Goal: Task Accomplishment & Management: Complete application form

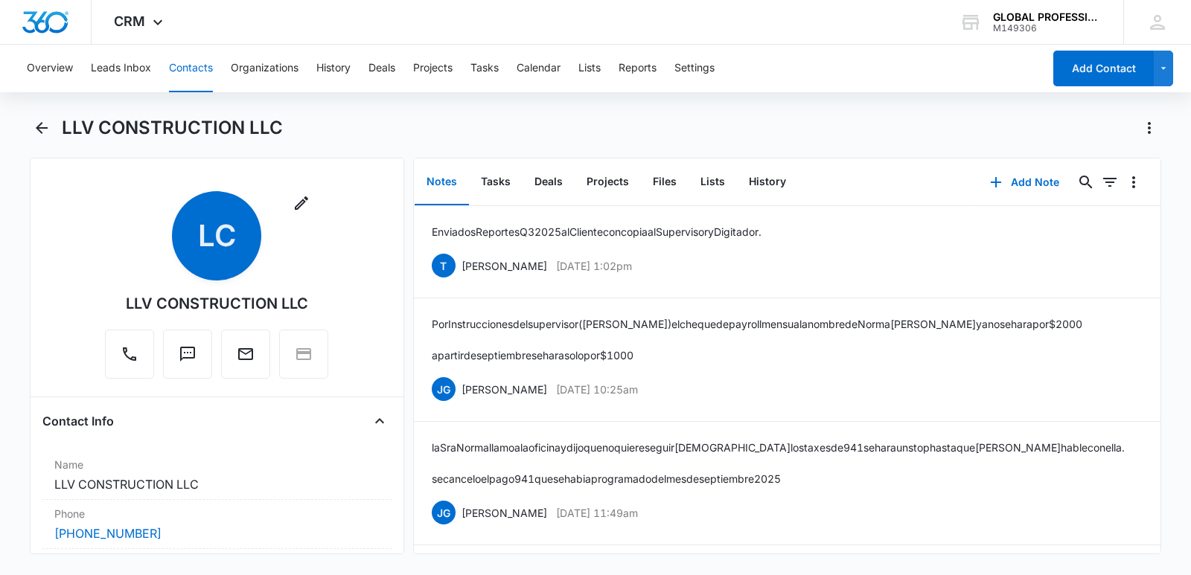
scroll to position [596, 0]
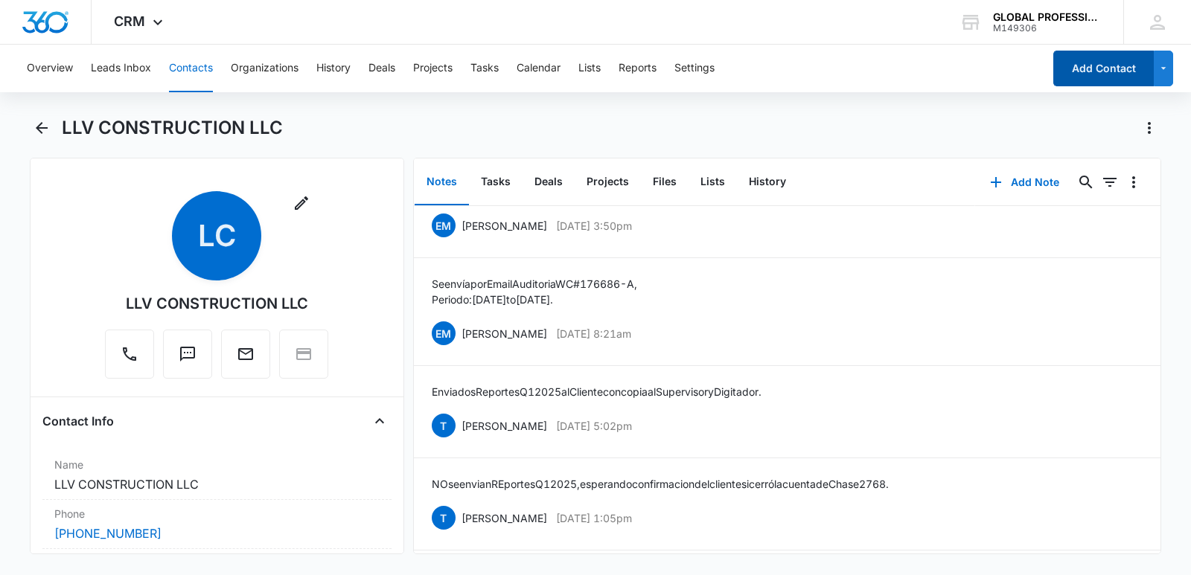
click at [1073, 71] on button "Add Contact" at bounding box center [1103, 69] width 101 height 36
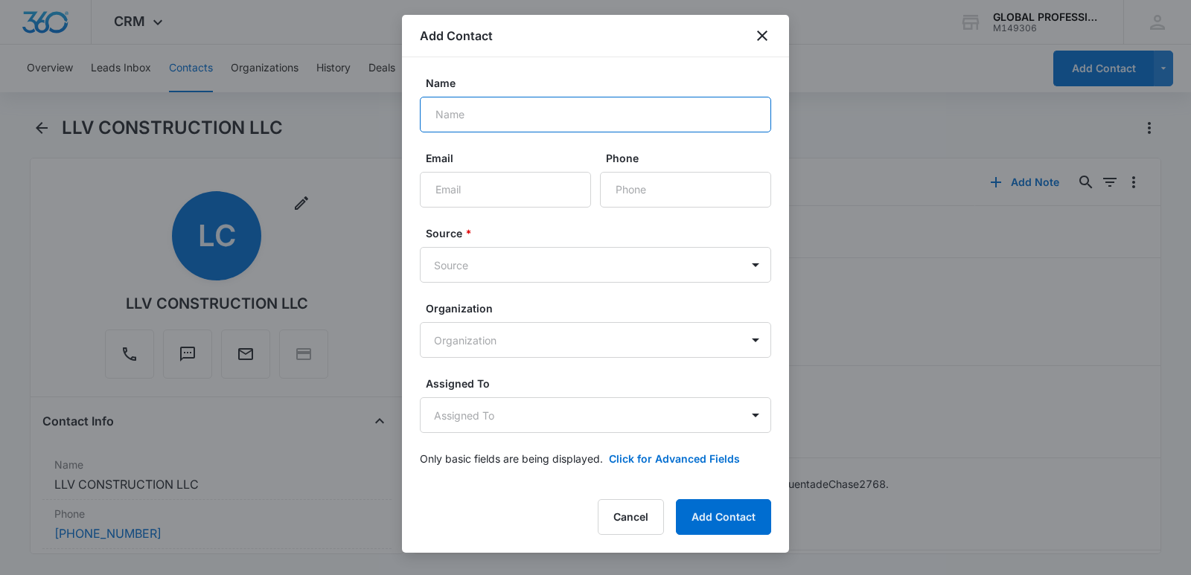
click at [471, 109] on input "Name" at bounding box center [595, 115] width 351 height 36
paste input "[PERSON_NAME] CONSTRUCTION LLC"
type input "[PERSON_NAME] CONSTRUCTION LLC"
click at [480, 267] on body "CRM Apps Reputation Websites Forms CRM Email Ads Intelligence Brand Settings AI…" at bounding box center [595, 287] width 1191 height 575
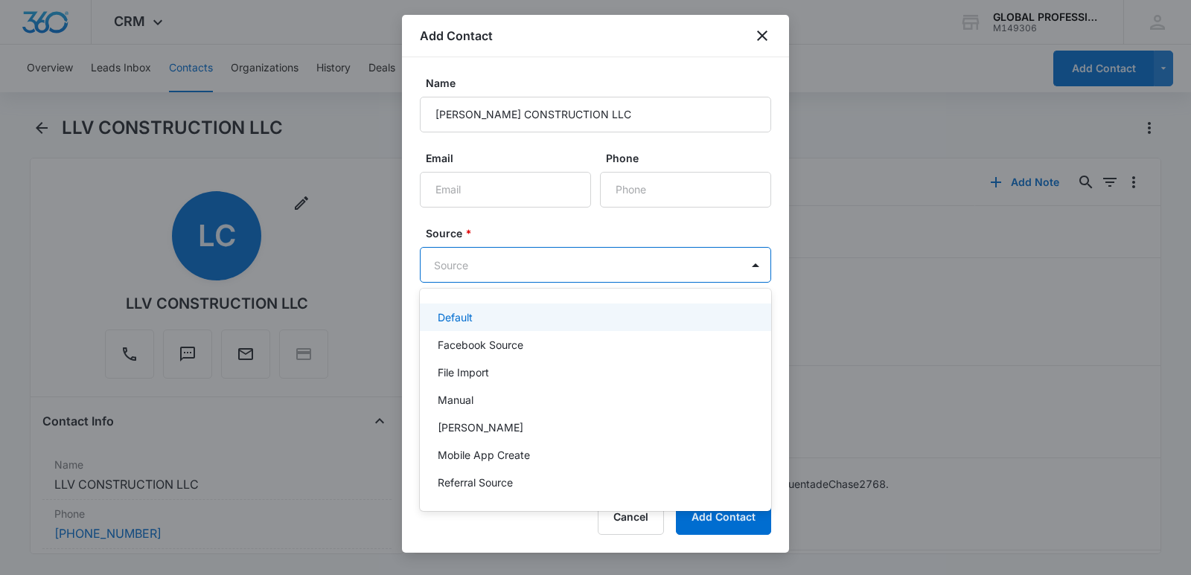
click at [448, 319] on p "Default" at bounding box center [455, 318] width 35 height 16
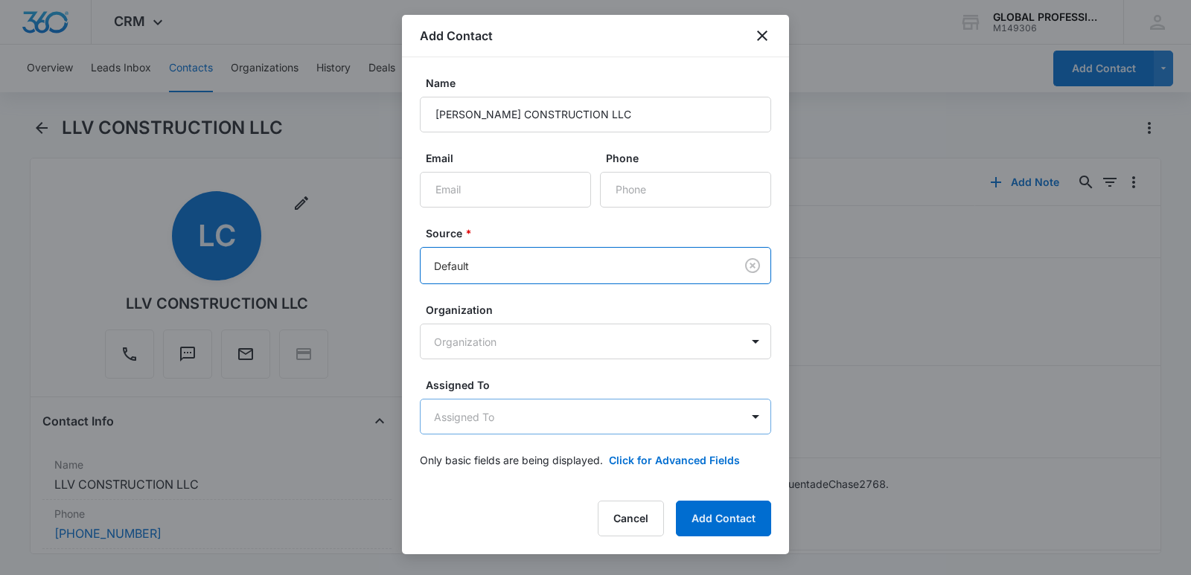
click at [480, 417] on body "CRM Apps Reputation Websites Forms CRM Email Ads Intelligence Brand Settings AI…" at bounding box center [595, 287] width 1191 height 575
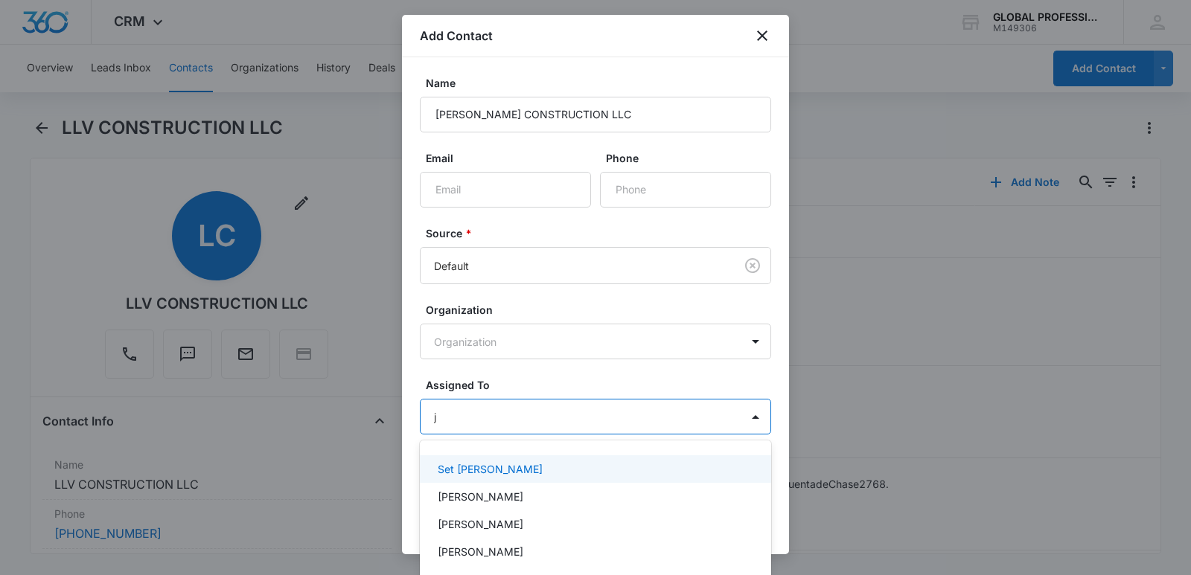
type input "jo"
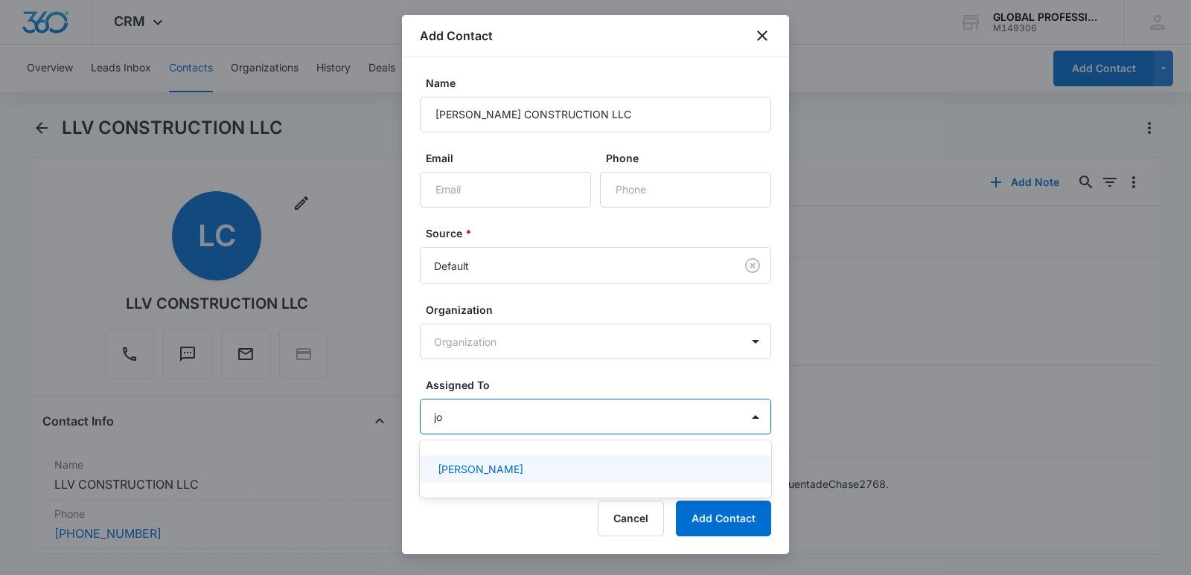
click at [521, 458] on div "[PERSON_NAME]" at bounding box center [595, 470] width 351 height 28
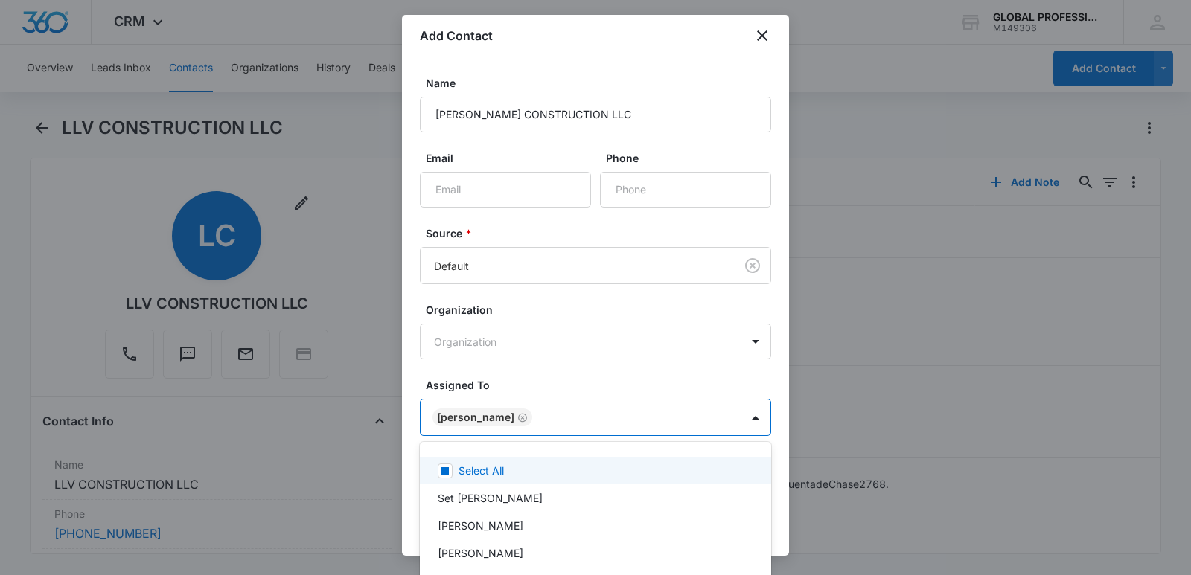
click at [746, 372] on div at bounding box center [595, 287] width 1191 height 575
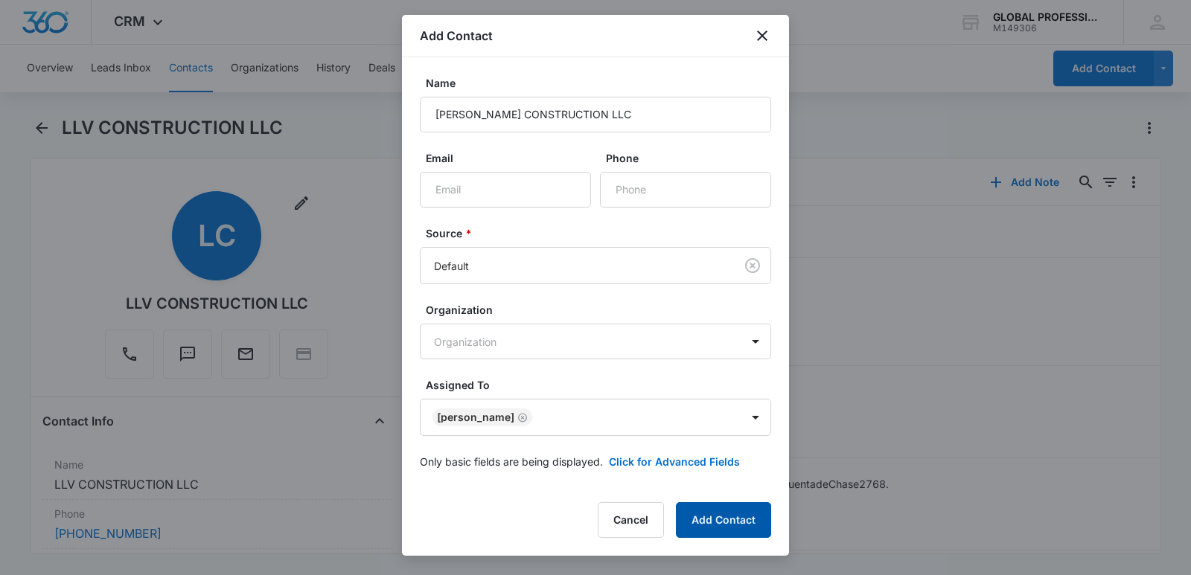
click at [712, 510] on button "Add Contact" at bounding box center [723, 521] width 95 height 36
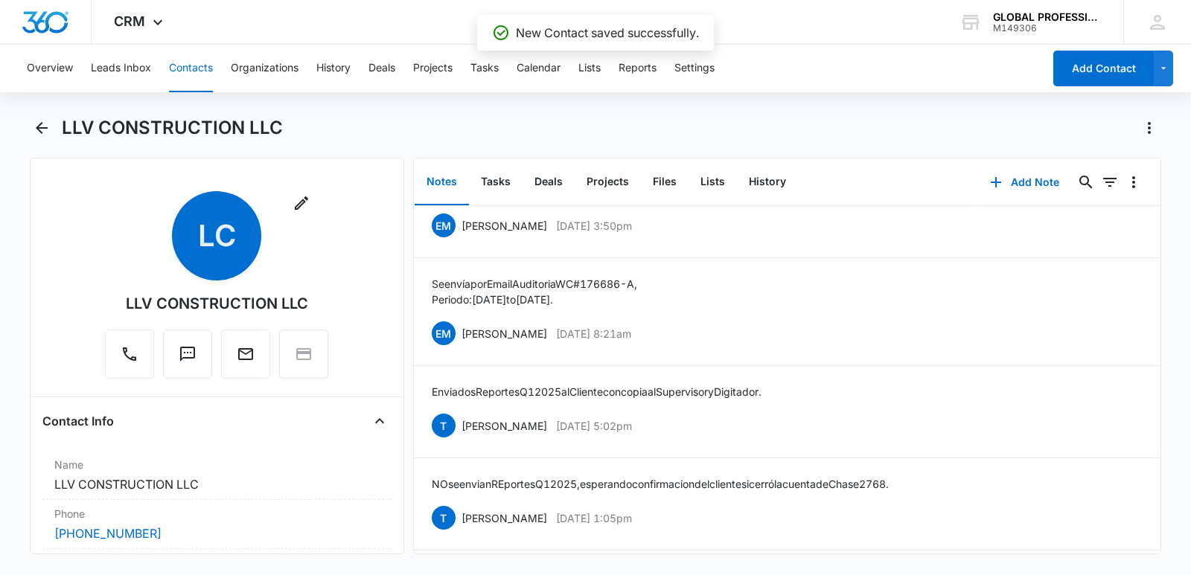
click at [202, 62] on button "Contacts" at bounding box center [191, 69] width 44 height 48
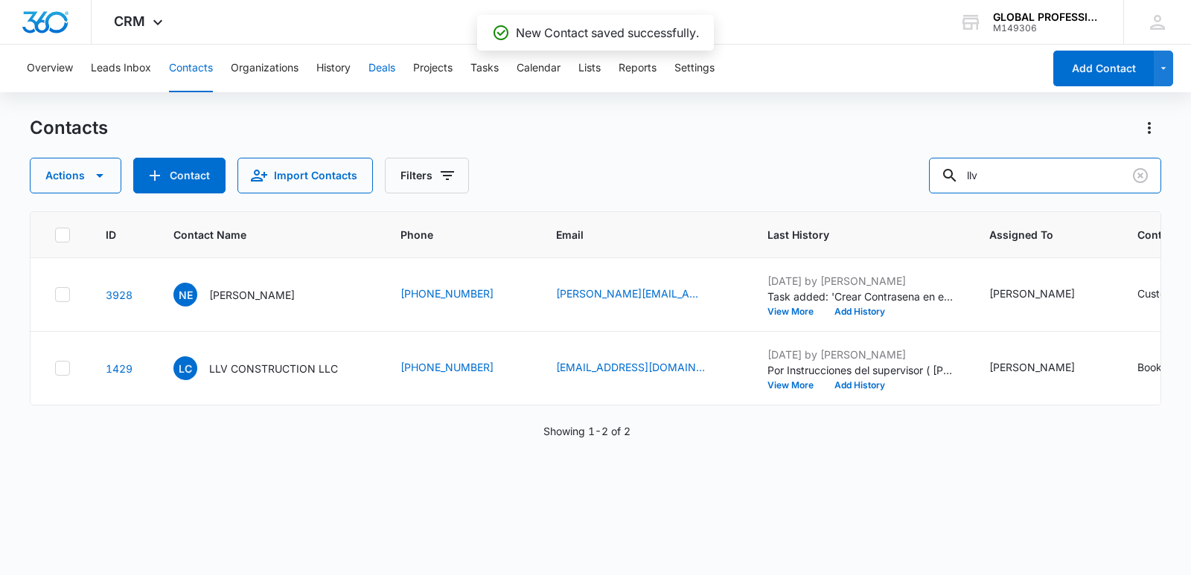
drag, startPoint x: 540, startPoint y: 125, endPoint x: 391, endPoint y: 86, distance: 153.8
click at [441, 110] on div "Overview Leads Inbox Contacts Organizations History Deals Projects Tasks Calend…" at bounding box center [595, 309] width 1191 height 529
type input "pierre"
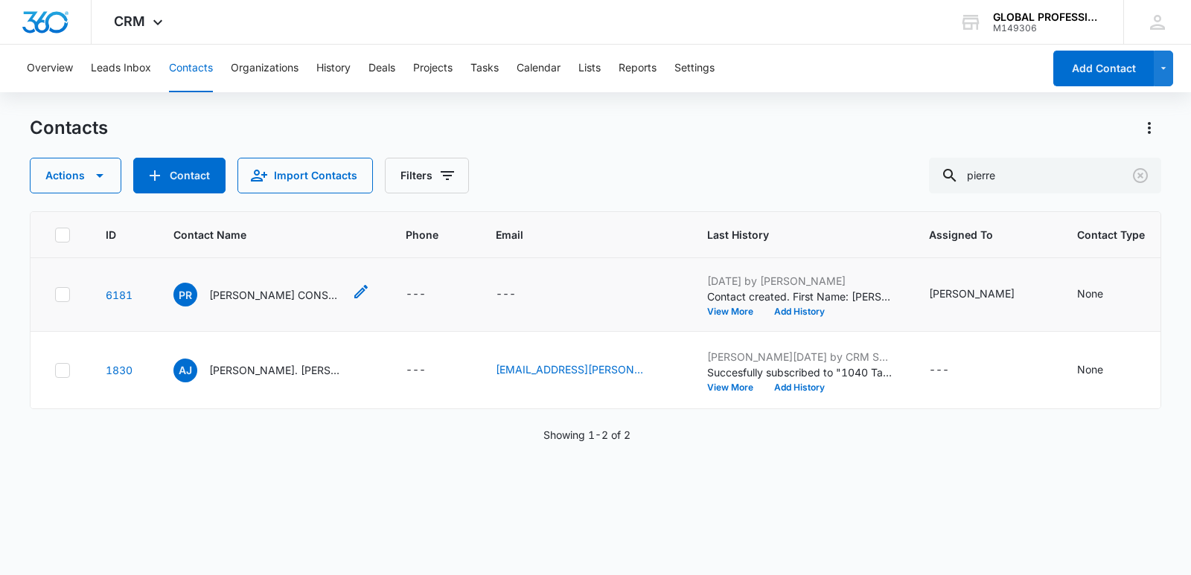
click at [254, 299] on p "[PERSON_NAME] CONSTRUCTION LLC" at bounding box center [276, 295] width 134 height 16
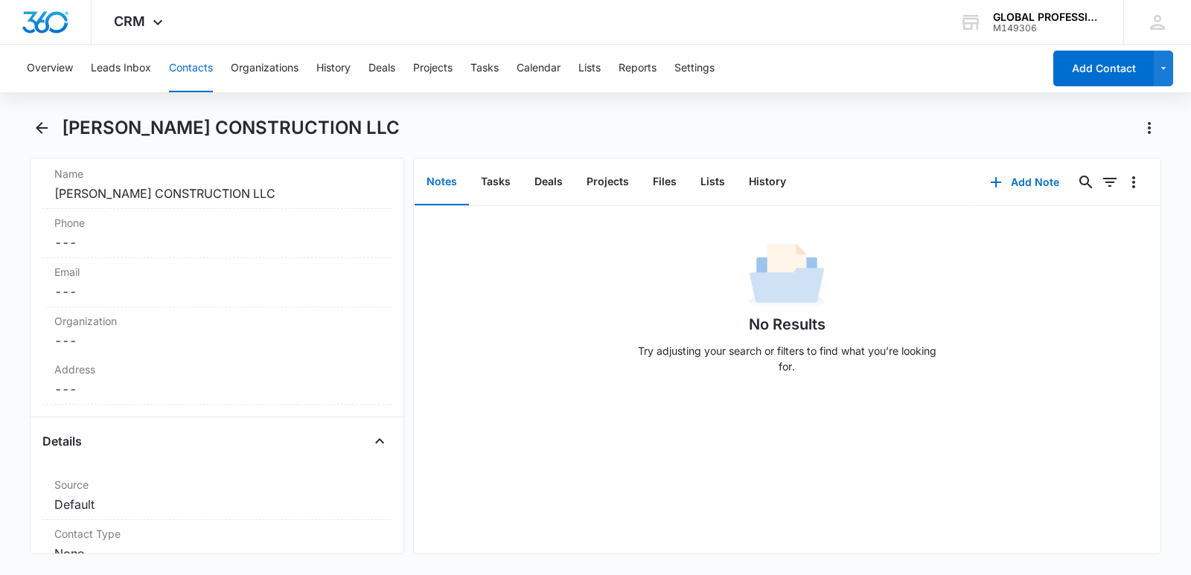
scroll to position [298, 0]
click at [111, 377] on dd "Cancel Save Changes ---" at bounding box center [216, 383] width 325 height 18
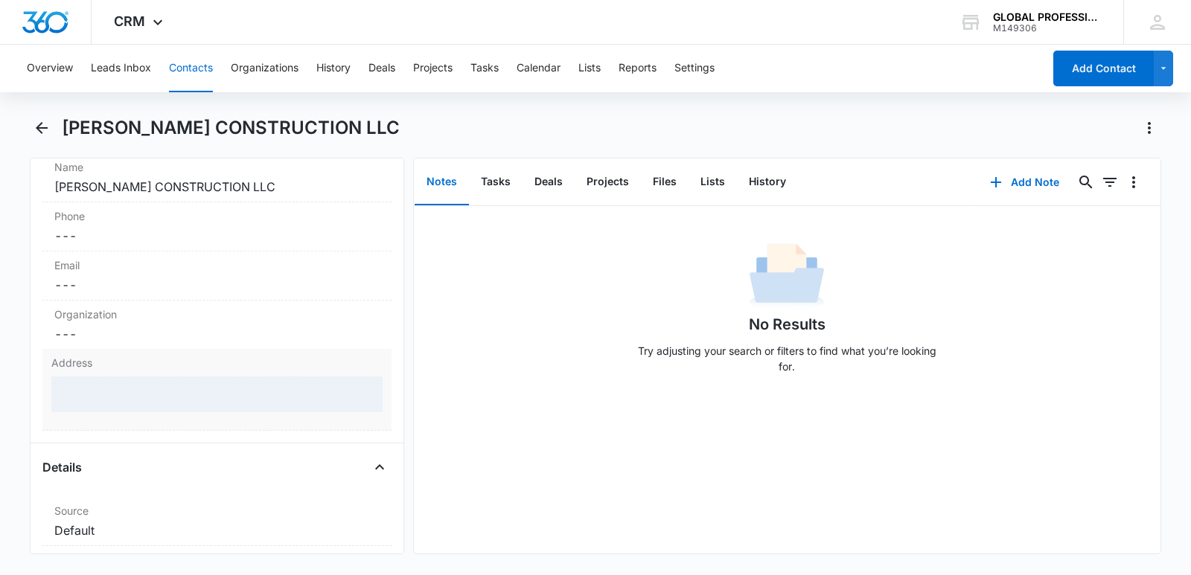
click at [89, 397] on div at bounding box center [216, 395] width 331 height 36
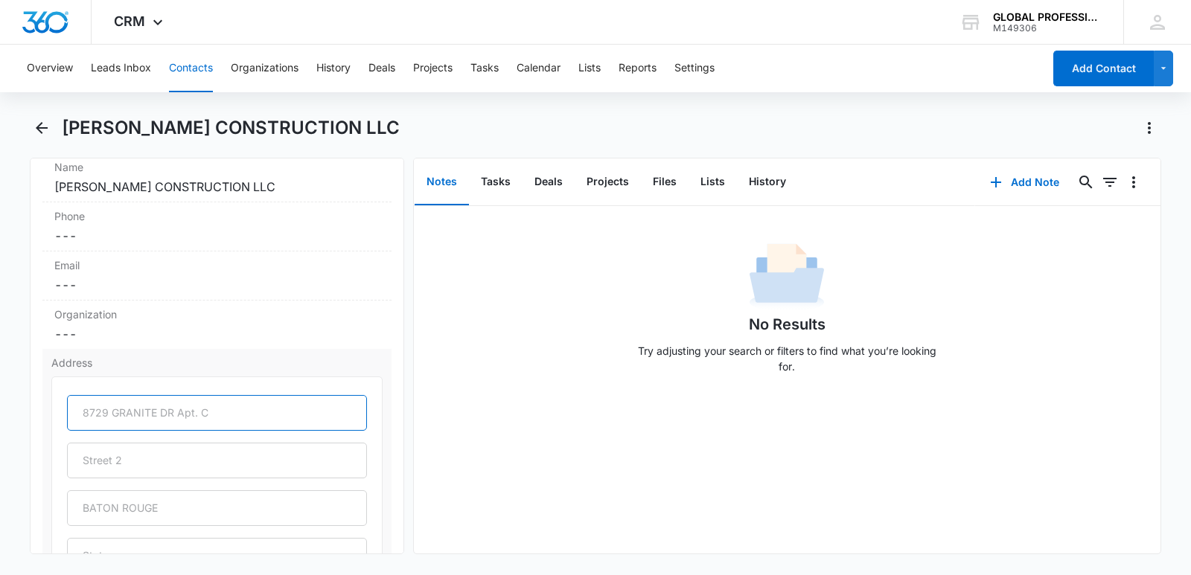
click at [261, 415] on input "text" at bounding box center [217, 413] width 300 height 36
paste input "[GEOGRAPHIC_DATA],"
type input "[GEOGRAPHIC_DATA],"
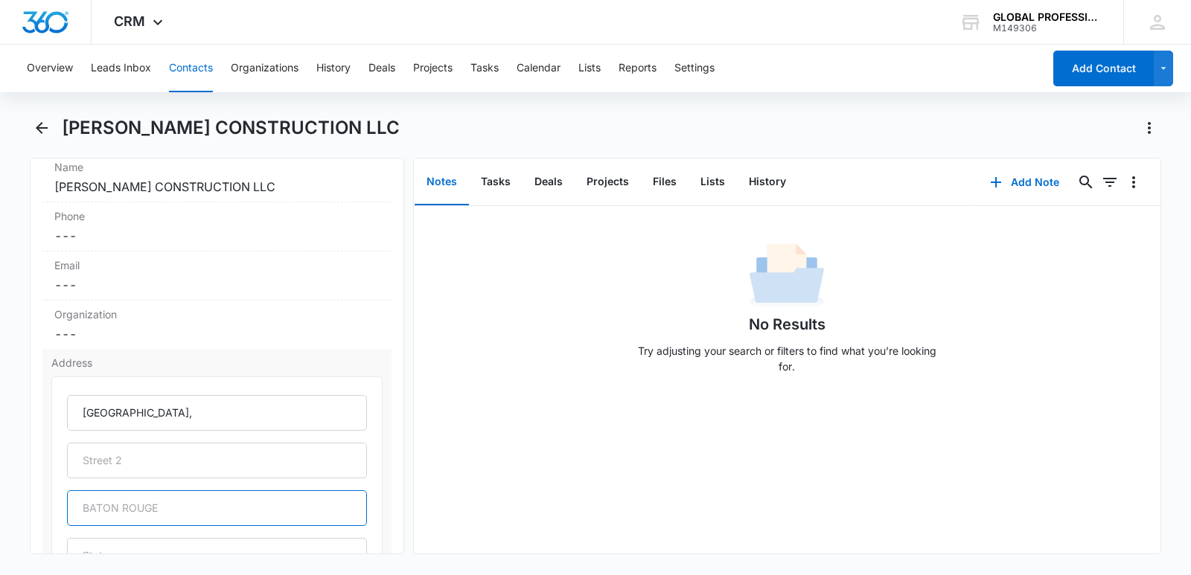
click at [124, 507] on input "text" at bounding box center [217, 509] width 300 height 36
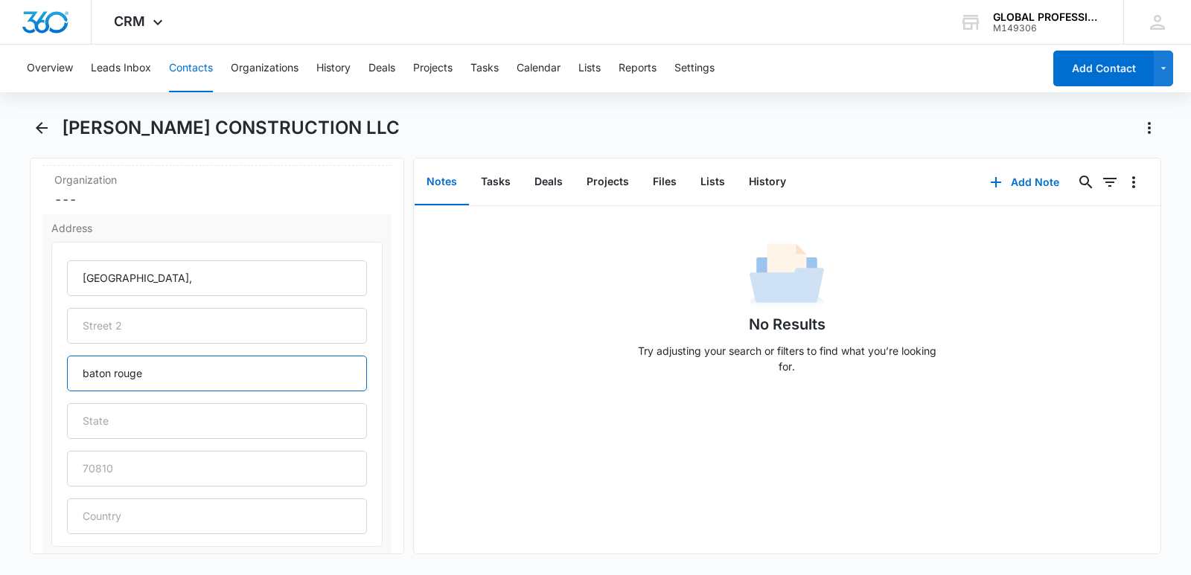
scroll to position [447, 0]
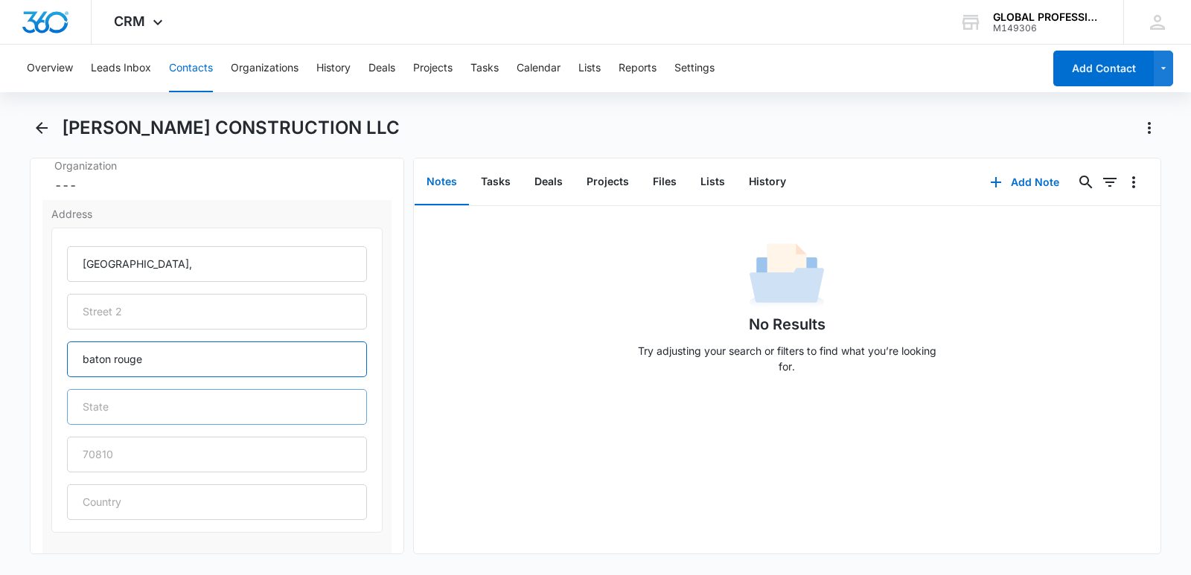
type input "BATON ROUGE"
click at [137, 414] on input "text" at bounding box center [217, 407] width 300 height 36
type input "l"
type input "LA"
click at [118, 450] on input "text" at bounding box center [217, 455] width 300 height 36
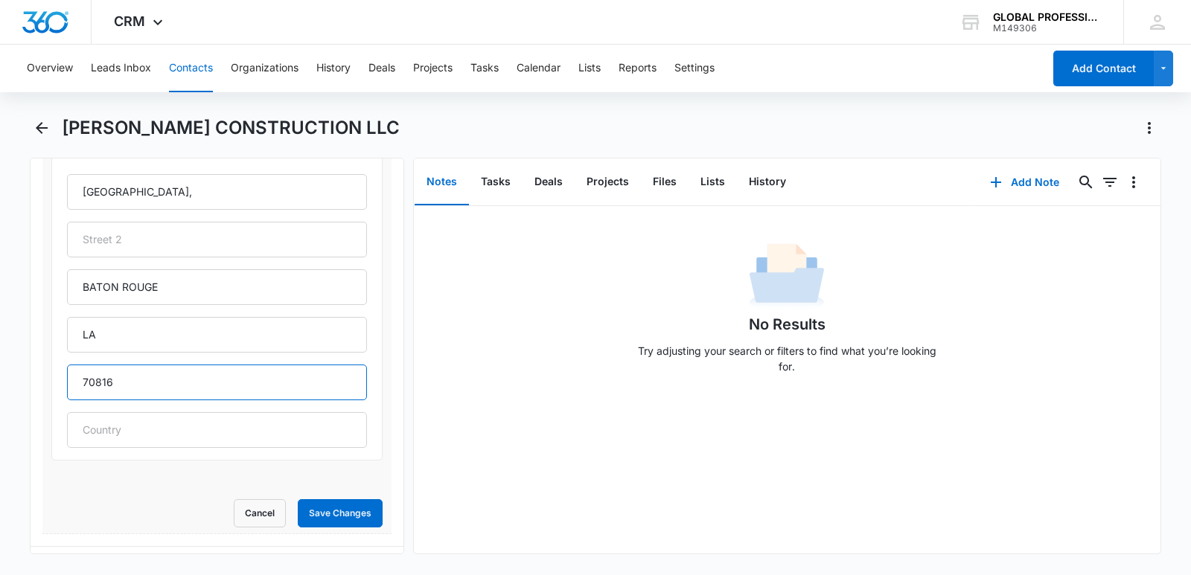
scroll to position [670, 0]
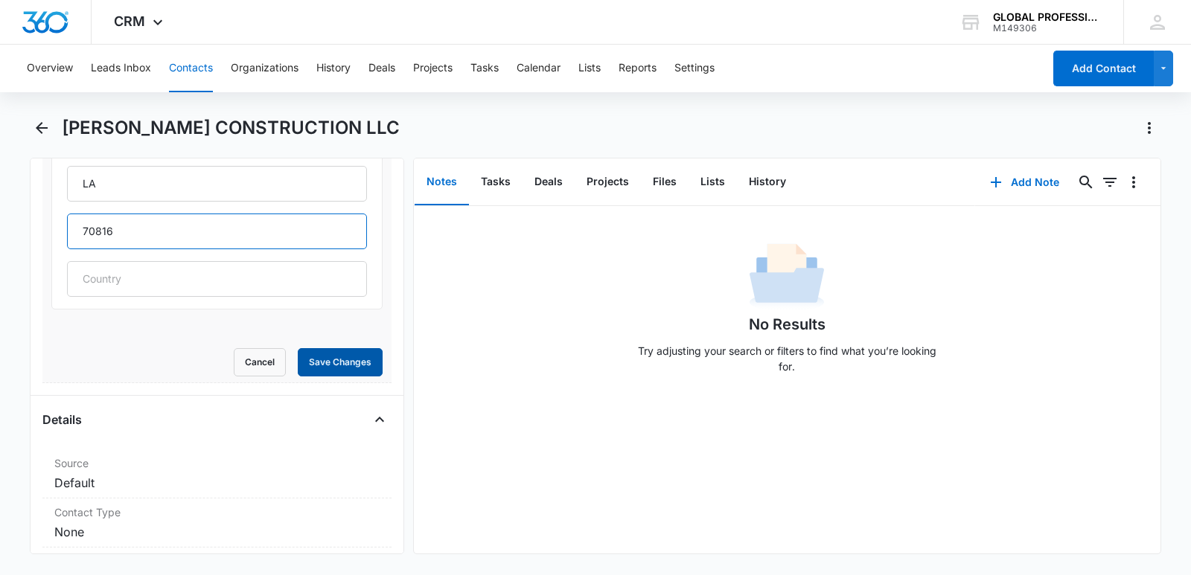
type input "70816"
click at [308, 359] on button "Save Changes" at bounding box center [340, 362] width 85 height 28
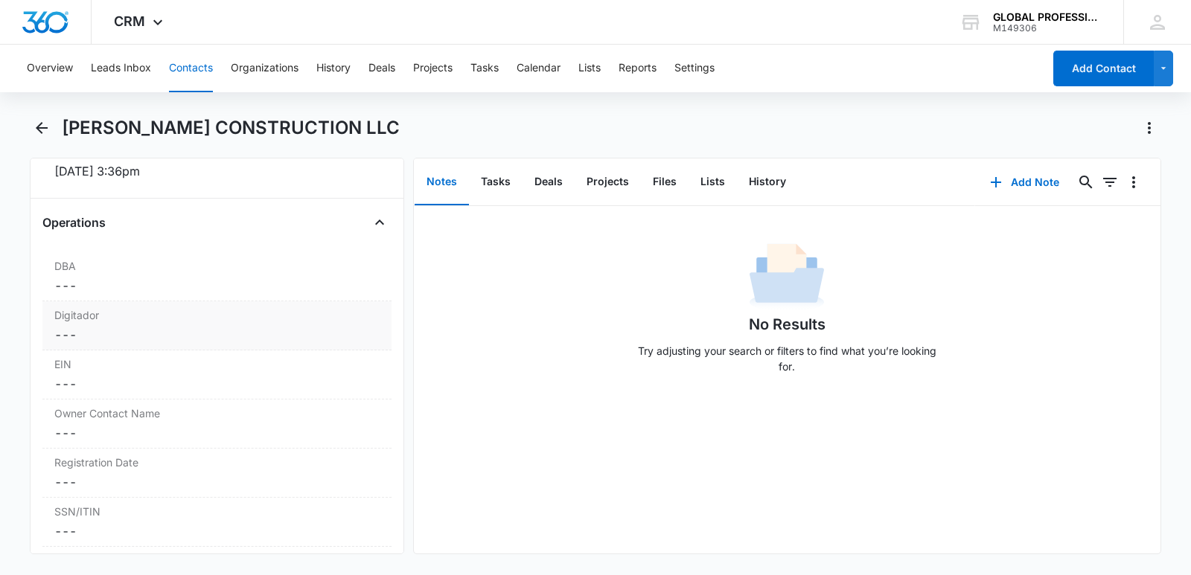
scroll to position [1057, 0]
click at [105, 332] on dd "Cancel Save Changes ---" at bounding box center [216, 336] width 325 height 18
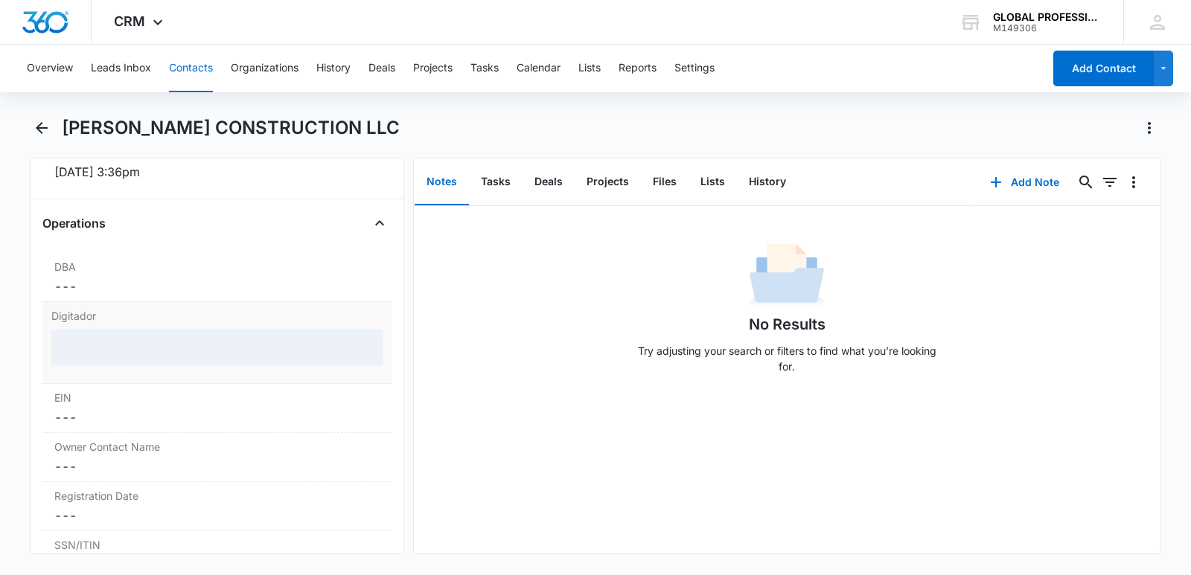
click at [88, 351] on div at bounding box center [216, 348] width 331 height 36
click at [86, 341] on div at bounding box center [216, 348] width 331 height 36
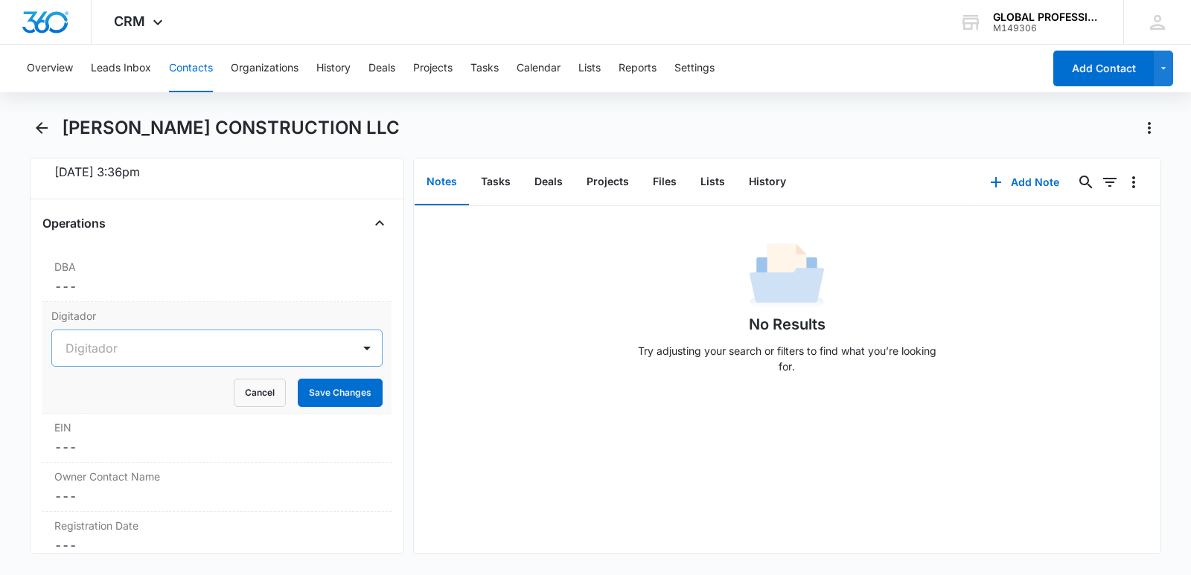
click at [80, 355] on div at bounding box center [199, 348] width 267 height 21
type input "[PERSON_NAME]"
click at [75, 398] on p "[PERSON_NAME]" at bounding box center [112, 402] width 86 height 16
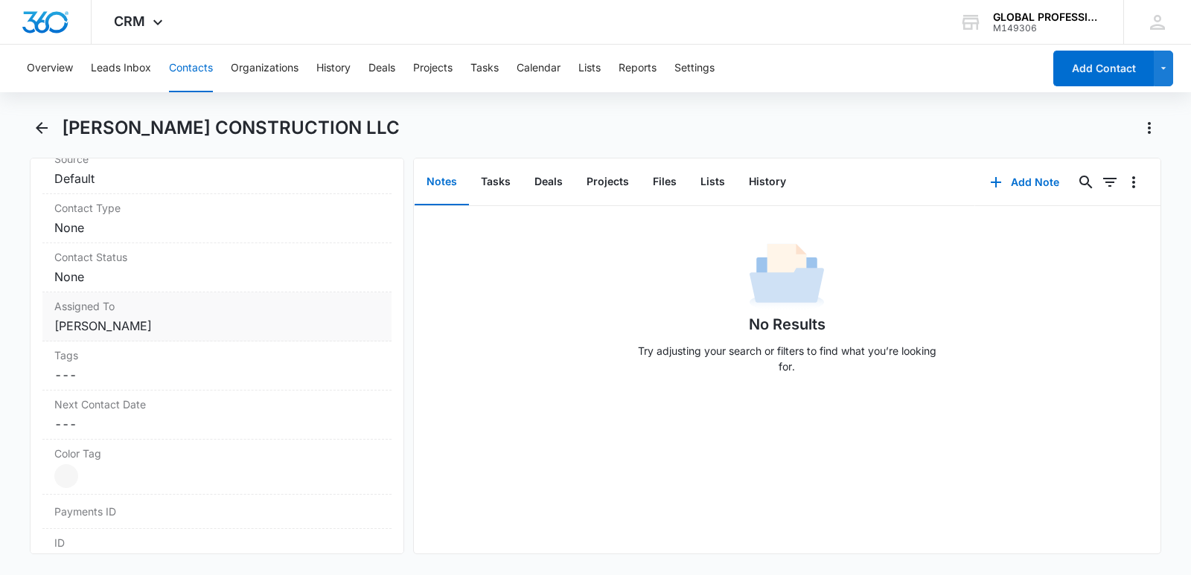
scroll to position [610, 0]
click at [124, 333] on dd "Cancel Save Changes [PERSON_NAME]" at bounding box center [216, 333] width 325 height 18
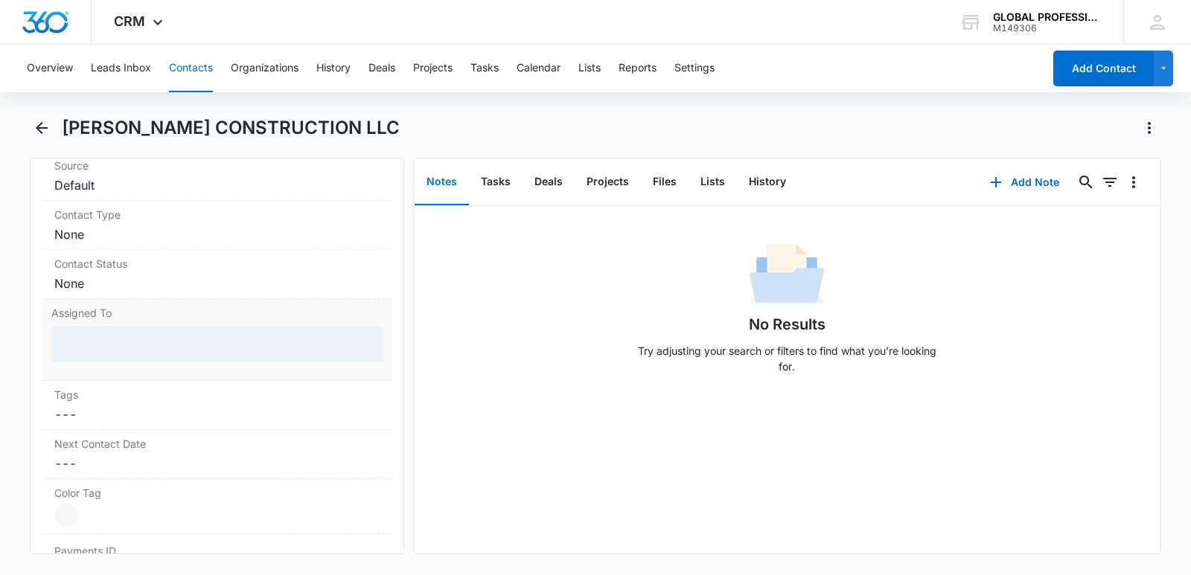
click at [141, 348] on div at bounding box center [216, 345] width 331 height 36
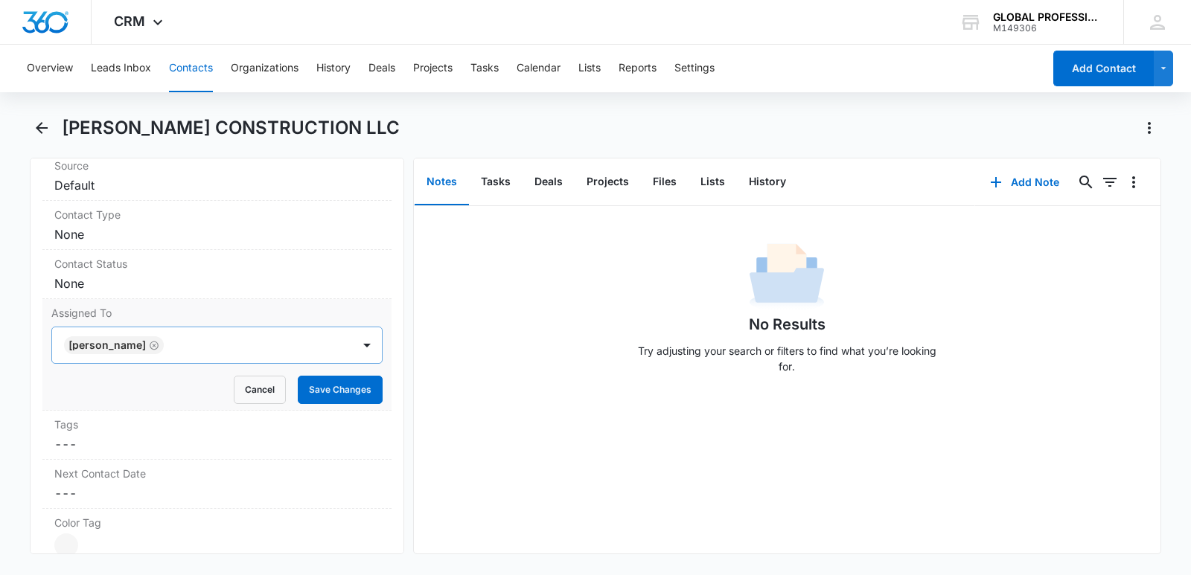
drag, startPoint x: 148, startPoint y: 345, endPoint x: 142, endPoint y: 339, distance: 7.9
click at [149, 344] on icon "Remove Josselin Godoy" at bounding box center [154, 345] width 10 height 11
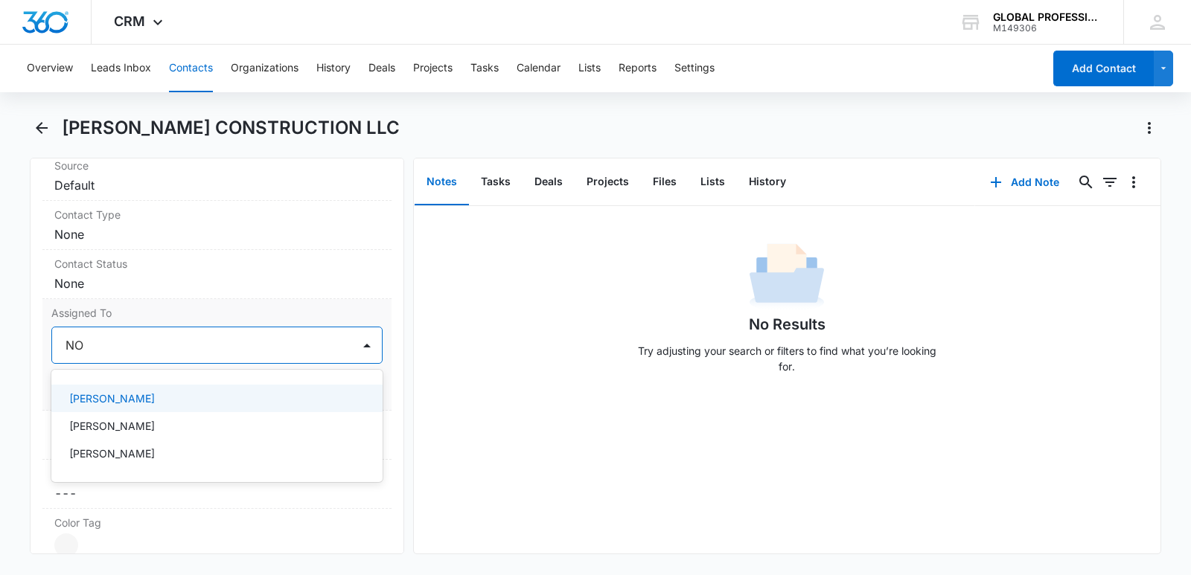
type input "NOR"
click at [114, 395] on p "[PERSON_NAME]" at bounding box center [112, 399] width 86 height 16
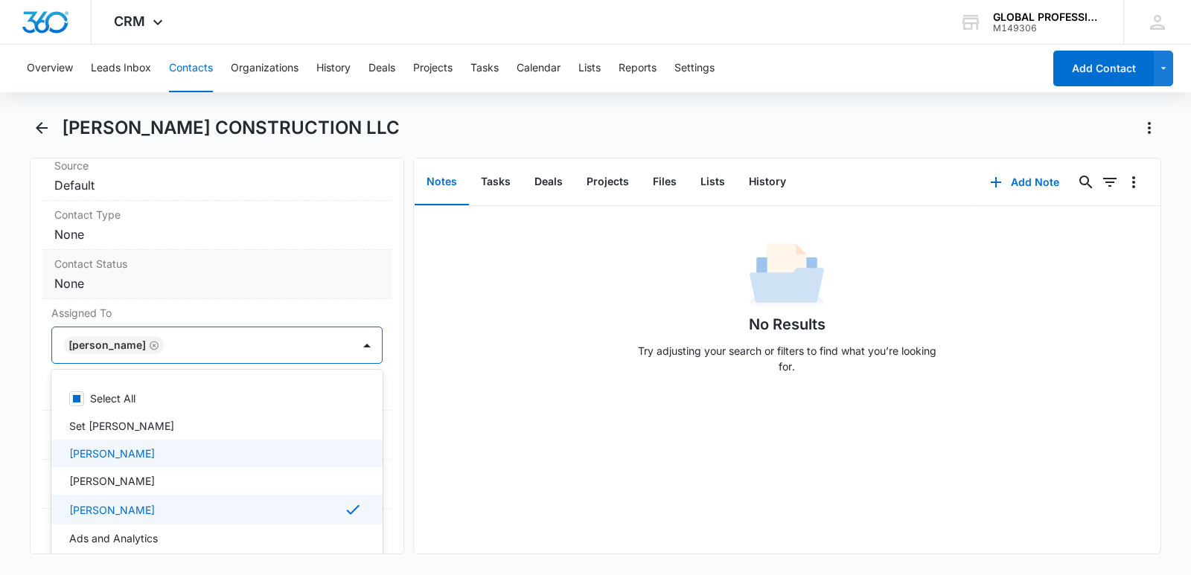
click at [348, 277] on dd "Cancel Save Changes None" at bounding box center [216, 284] width 325 height 18
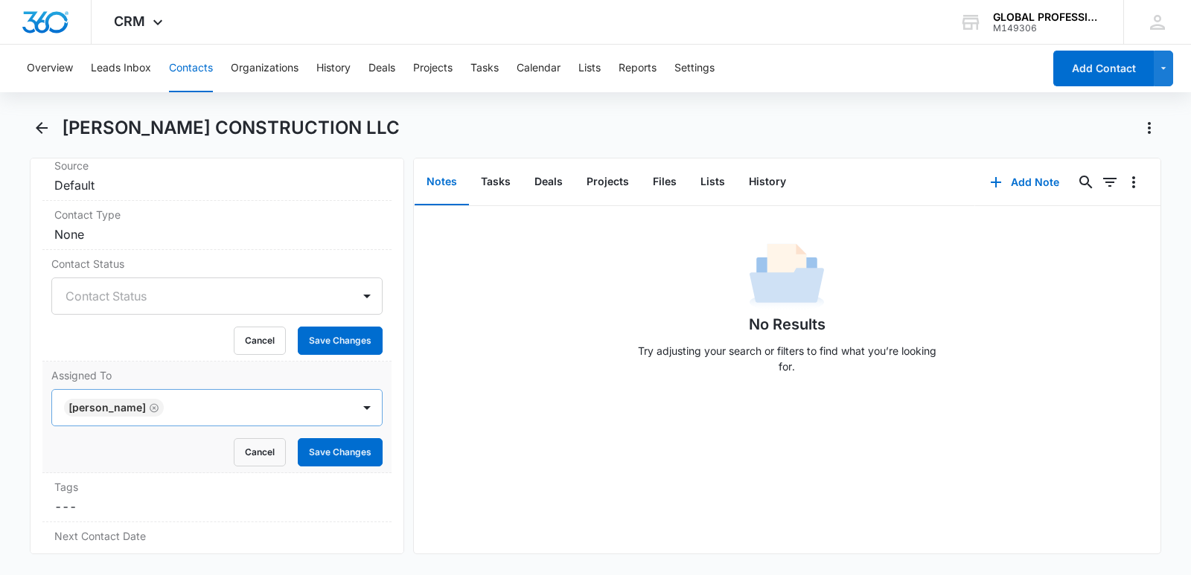
click at [332, 418] on div "[PERSON_NAME]" at bounding box center [202, 408] width 300 height 36
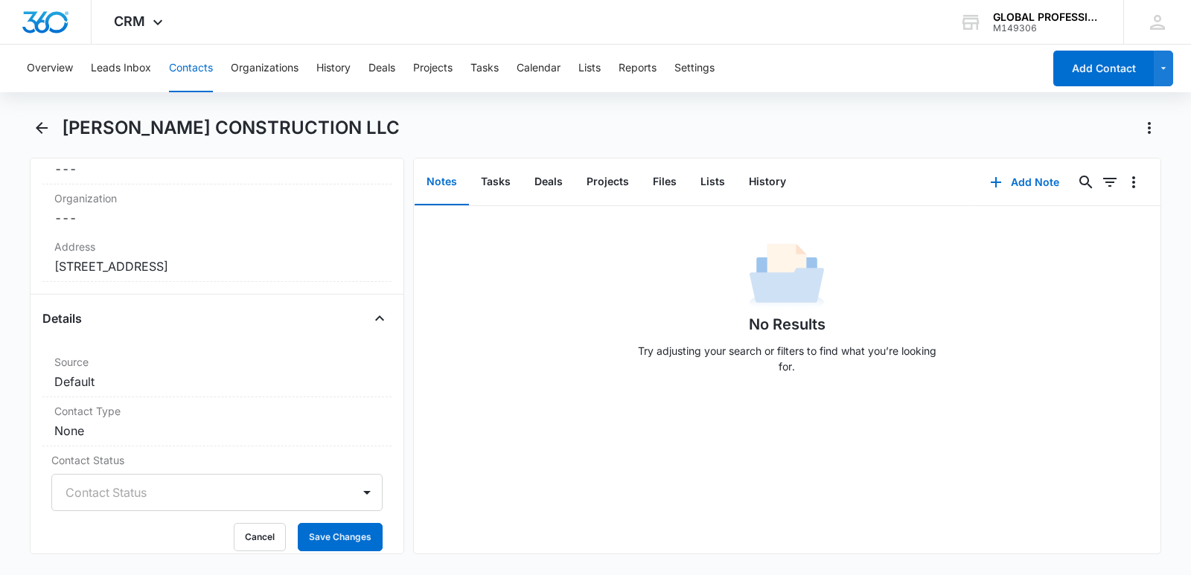
scroll to position [447, 0]
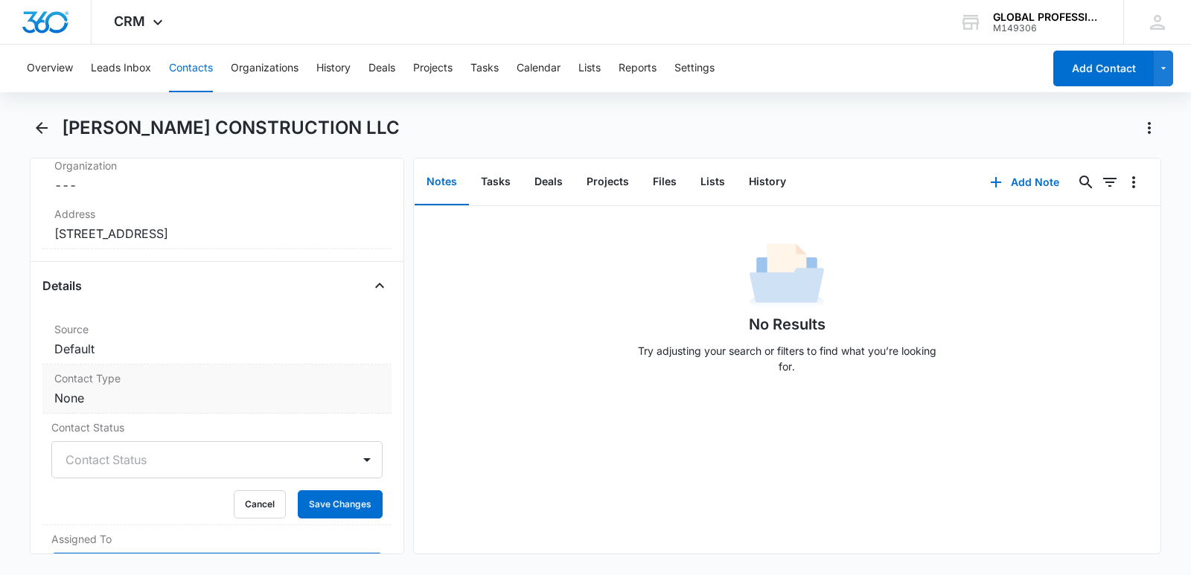
click at [144, 401] on dd "Cancel Save Changes None" at bounding box center [216, 398] width 325 height 18
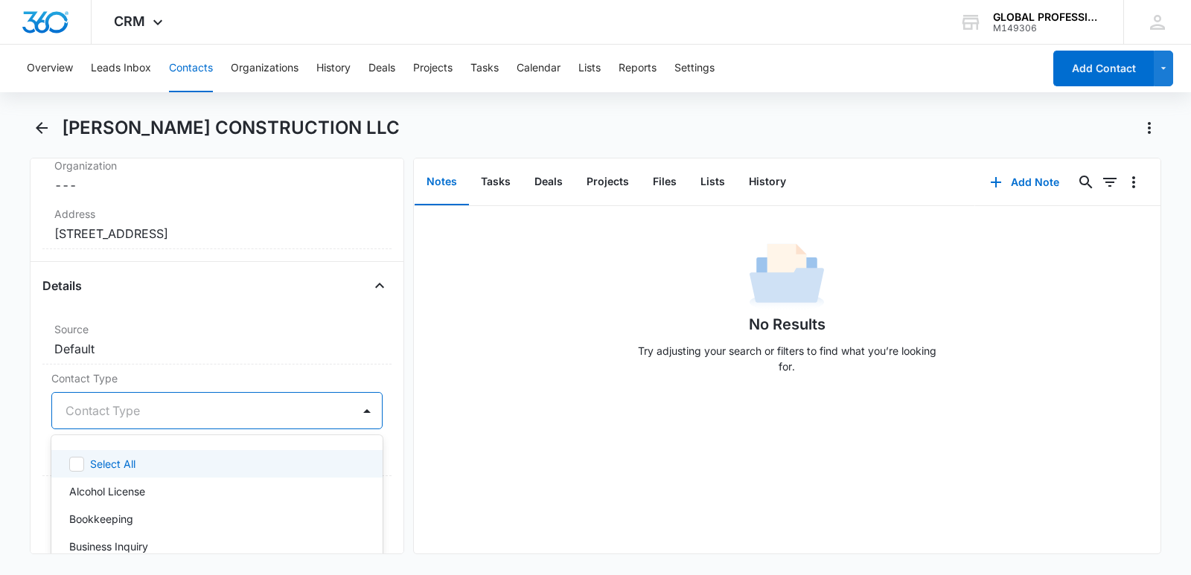
click at [128, 409] on div at bounding box center [199, 411] width 267 height 21
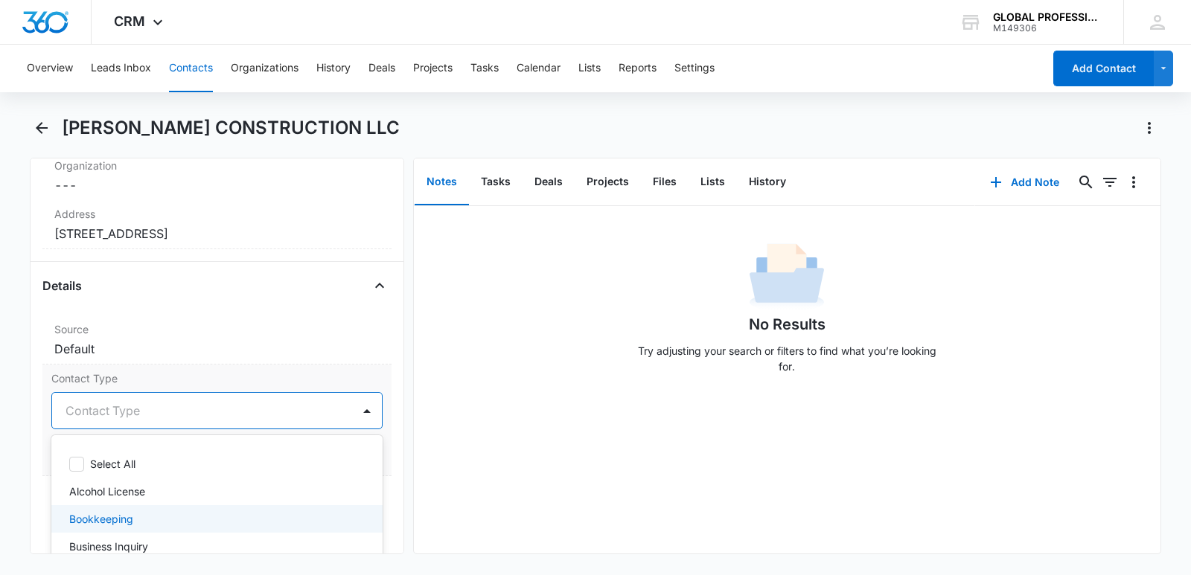
click at [130, 520] on p "Bookkeeping" at bounding box center [101, 519] width 64 height 16
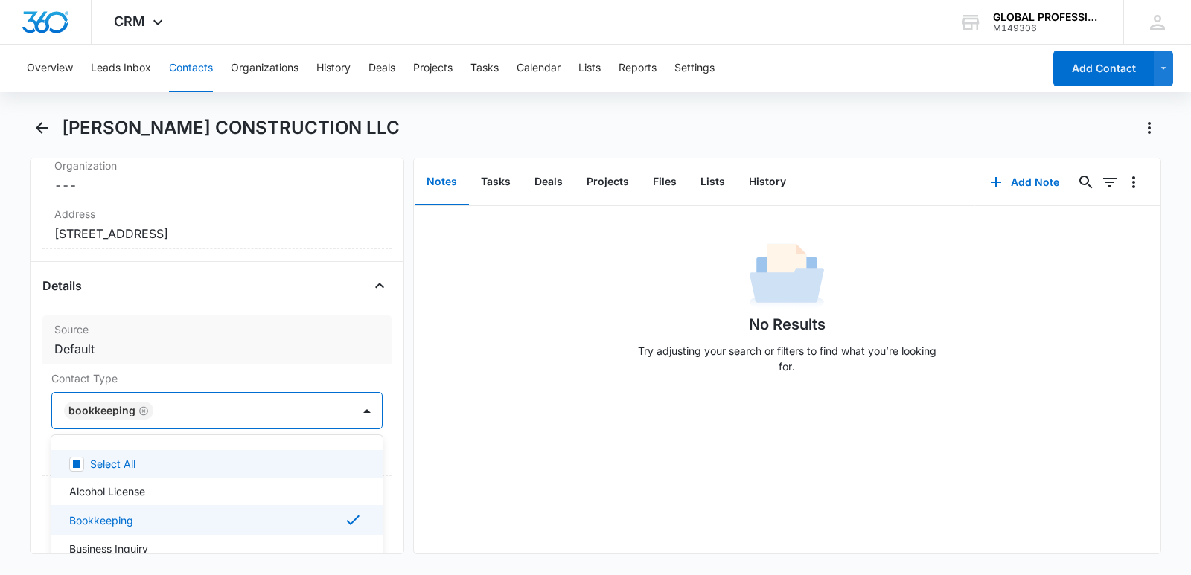
click at [292, 345] on dd "Cancel Save Changes Default" at bounding box center [216, 349] width 325 height 18
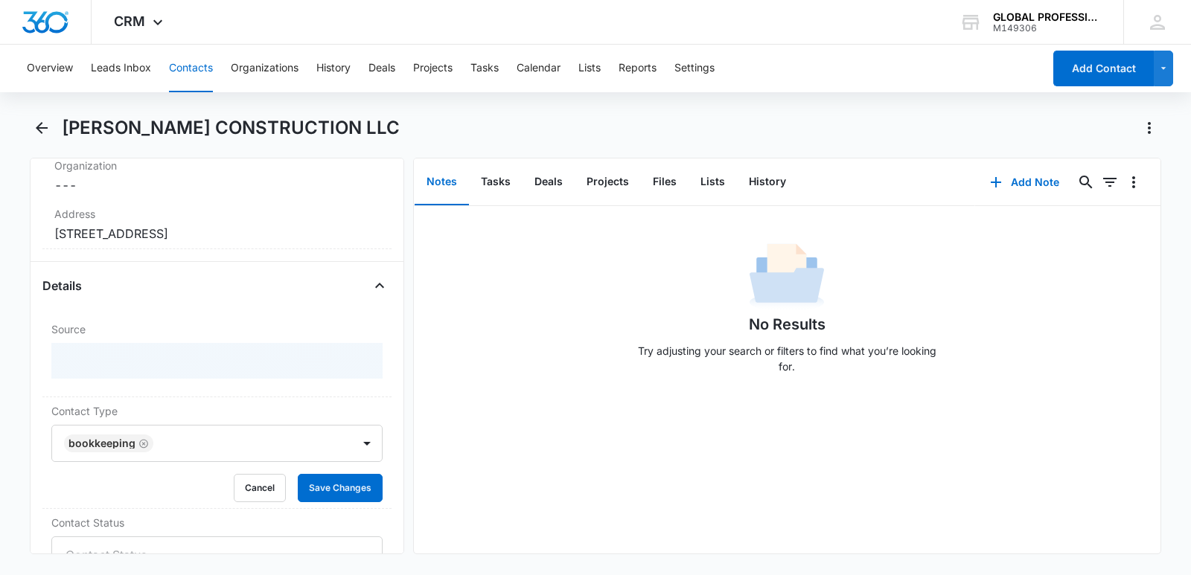
click at [382, 310] on div "Remove PR [PERSON_NAME] CONSTRUCTION LLC Contact Info Name Cancel Save Changes …" at bounding box center [217, 356] width 374 height 397
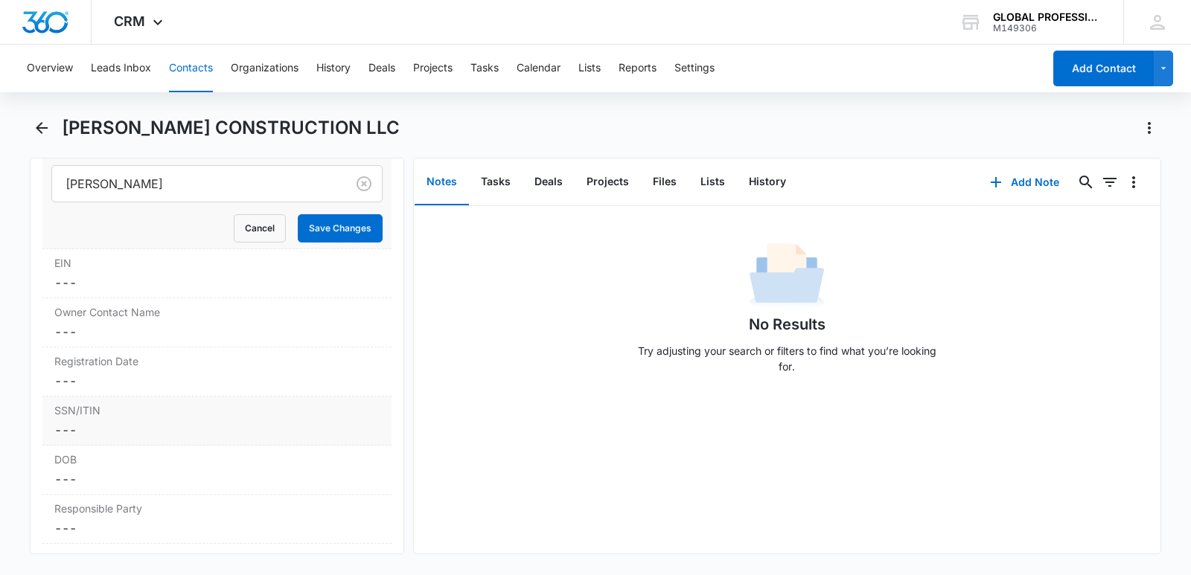
scroll to position [1489, 0]
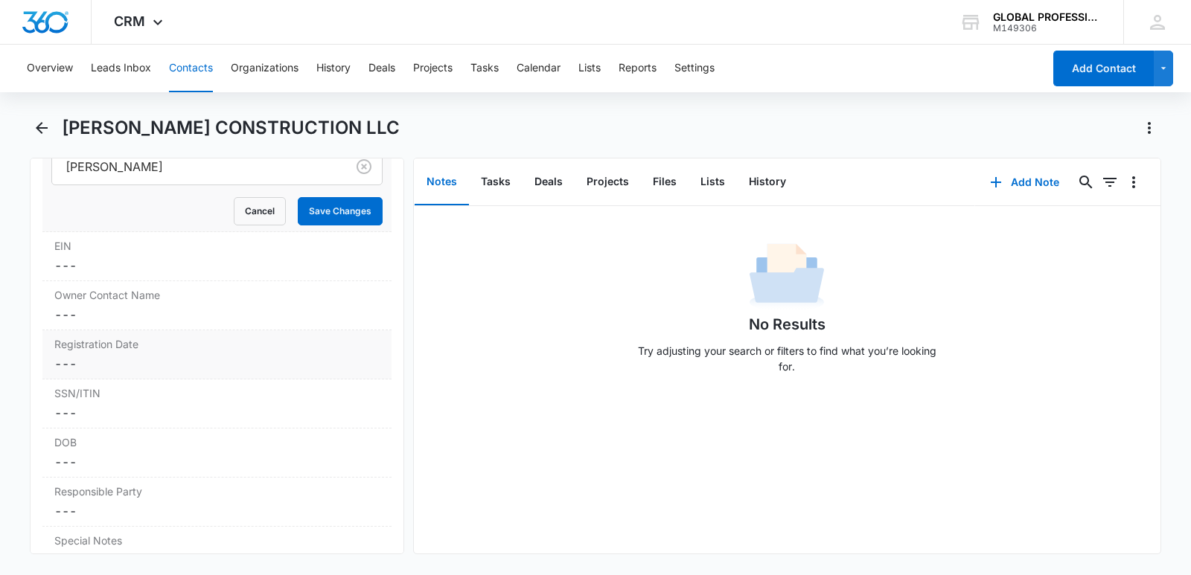
click at [103, 358] on dd "Cancel Save Changes ---" at bounding box center [216, 364] width 325 height 18
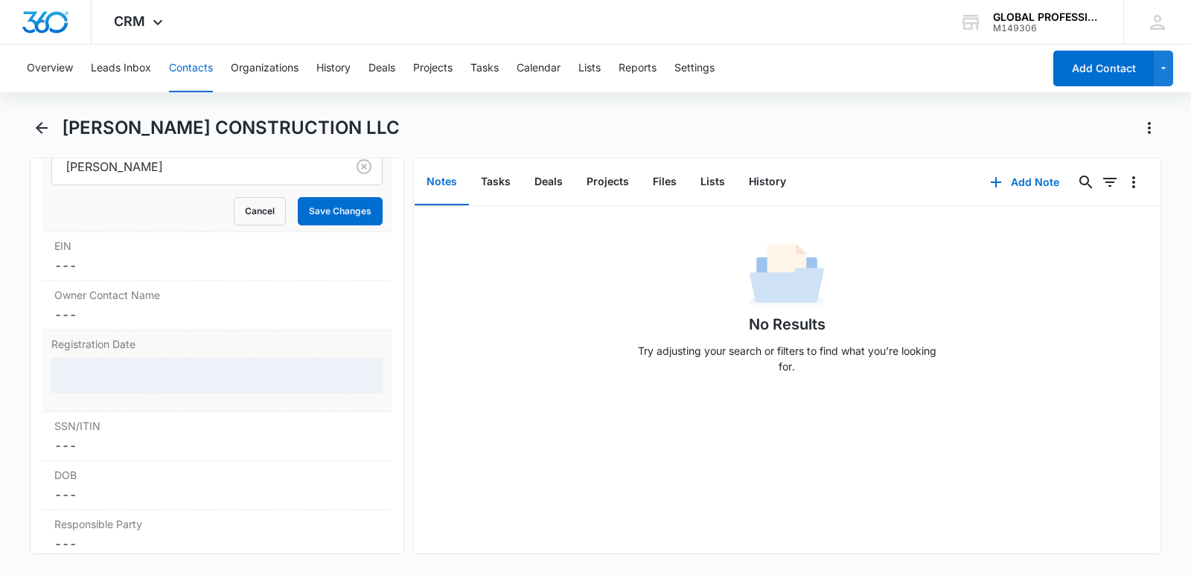
click at [91, 375] on div at bounding box center [216, 376] width 331 height 36
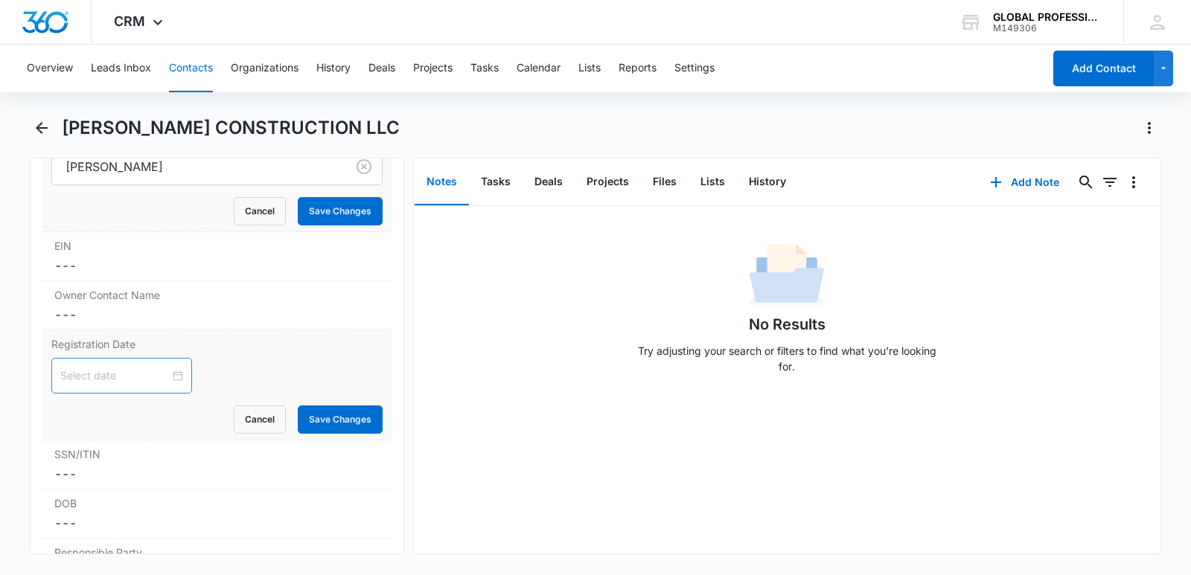
click at [167, 371] on div at bounding box center [121, 376] width 123 height 16
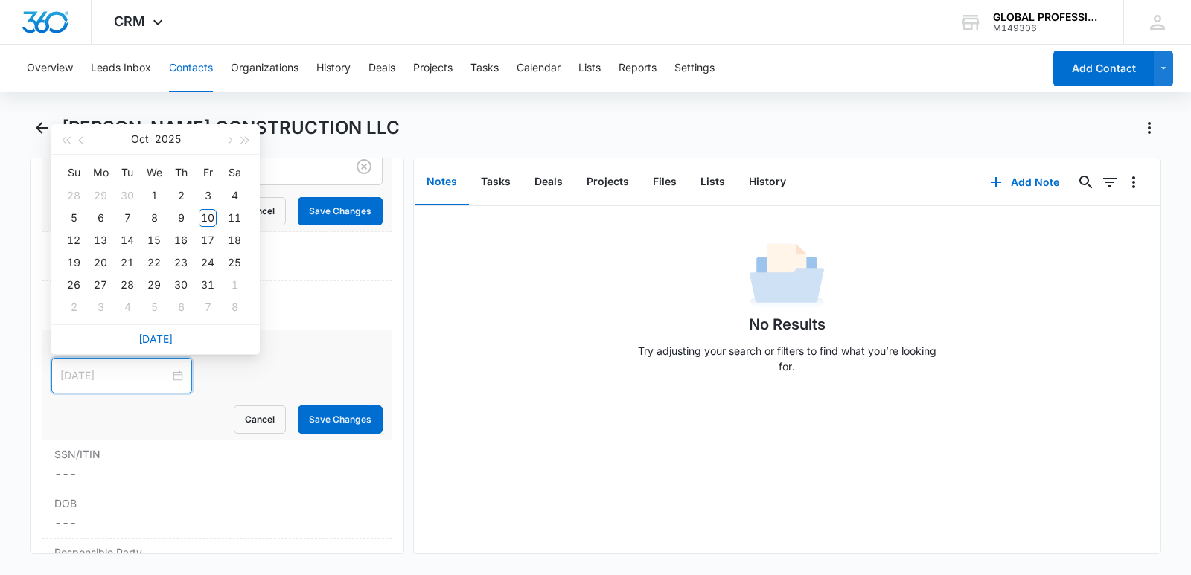
type input "[DATE]"
click at [67, 141] on span "button" at bounding box center [65, 140] width 7 height 7
click at [68, 141] on span "button" at bounding box center [65, 140] width 7 height 7
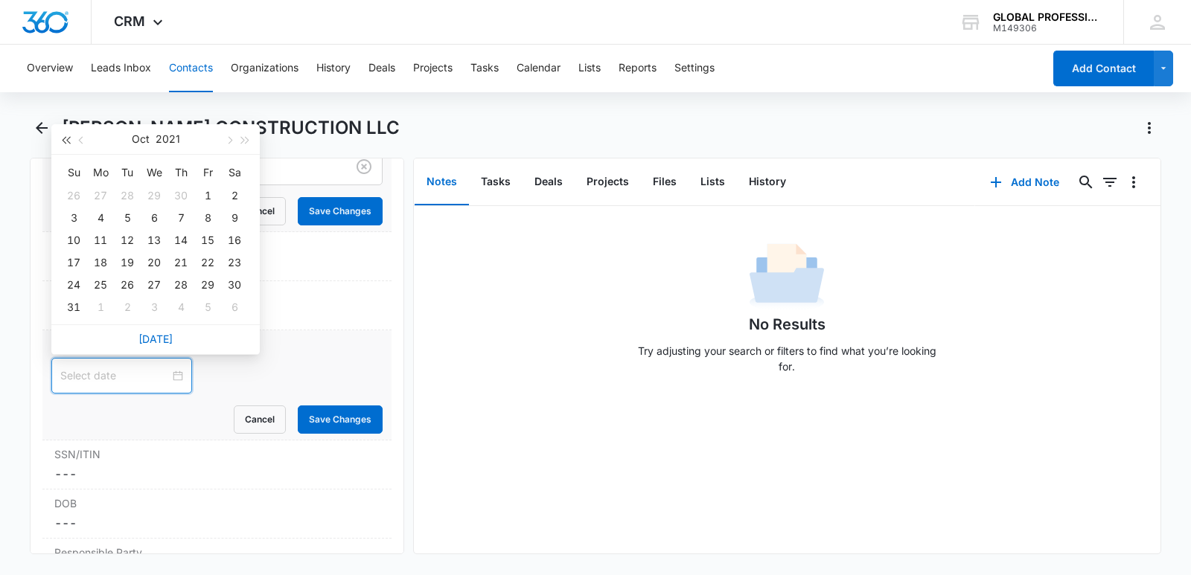
click at [68, 141] on span "button" at bounding box center [65, 140] width 7 height 7
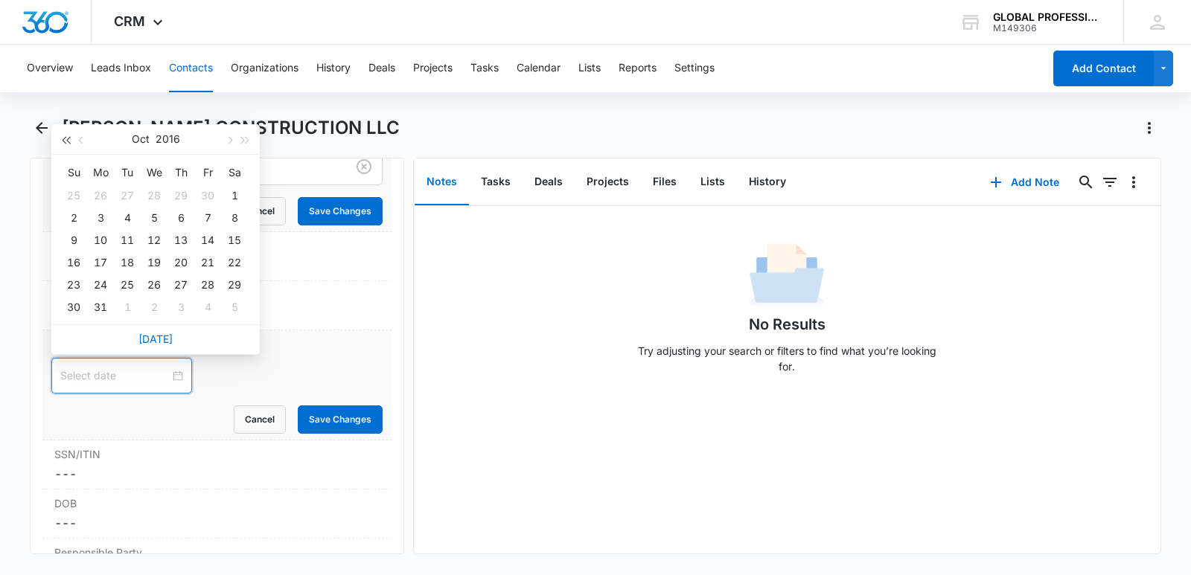
click at [68, 141] on span "button" at bounding box center [65, 140] width 7 height 7
click at [68, 142] on span "button" at bounding box center [65, 140] width 7 height 7
click at [77, 137] on button "button" at bounding box center [82, 139] width 16 height 30
click at [78, 137] on button "button" at bounding box center [82, 139] width 16 height 30
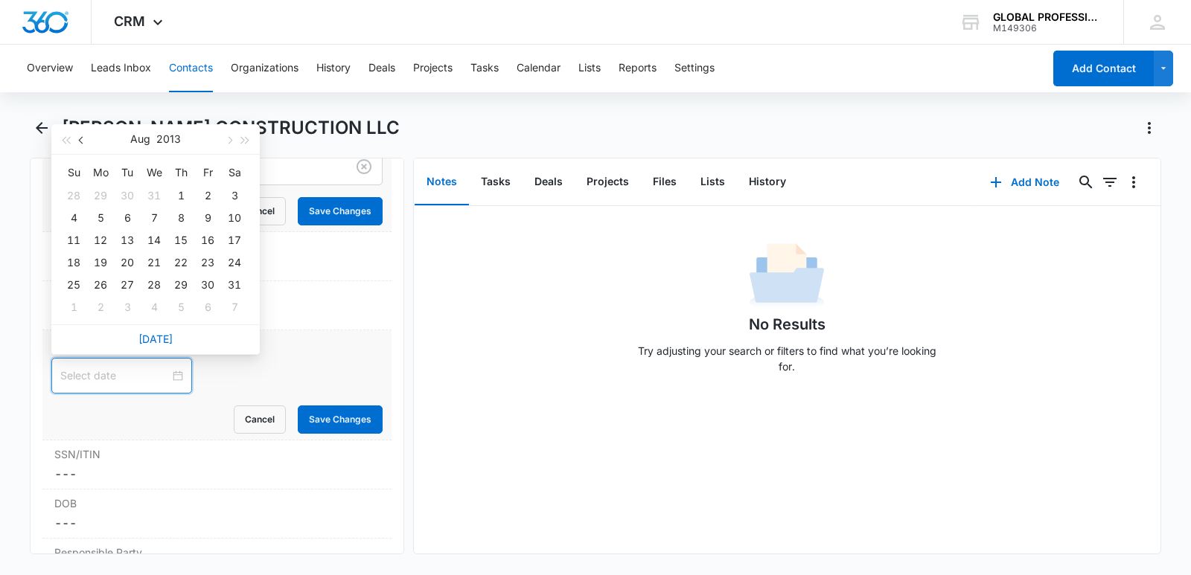
click at [78, 137] on button "button" at bounding box center [82, 139] width 16 height 30
click at [85, 140] on span "button" at bounding box center [82, 140] width 7 height 7
click at [66, 141] on span "button" at bounding box center [65, 140] width 7 height 7
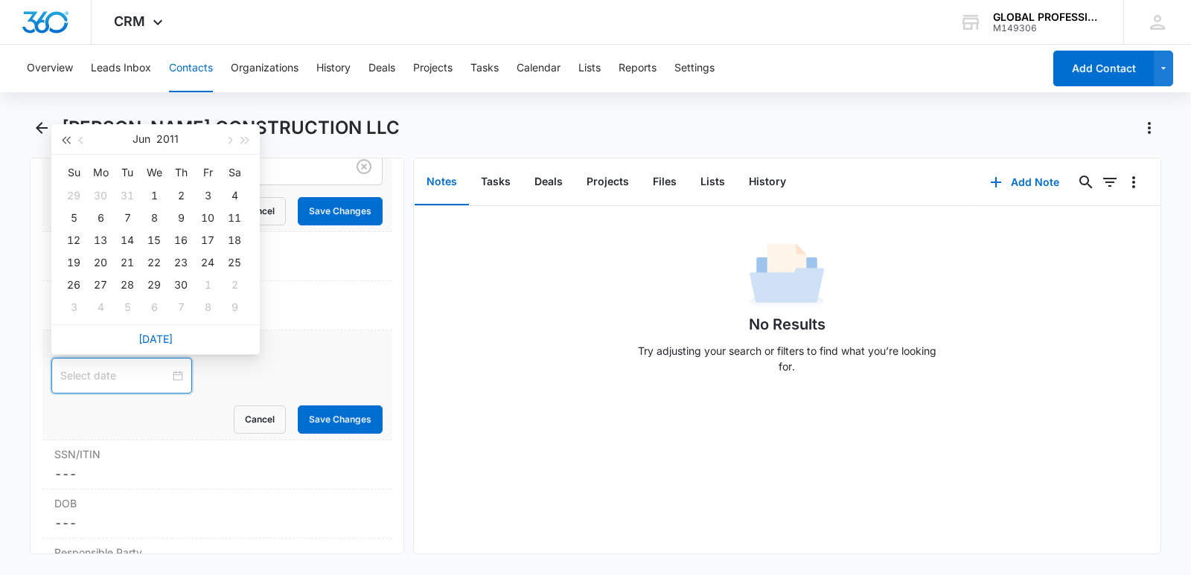
click at [66, 140] on span "button" at bounding box center [65, 140] width 7 height 7
click at [65, 140] on span "button" at bounding box center [65, 140] width 7 height 7
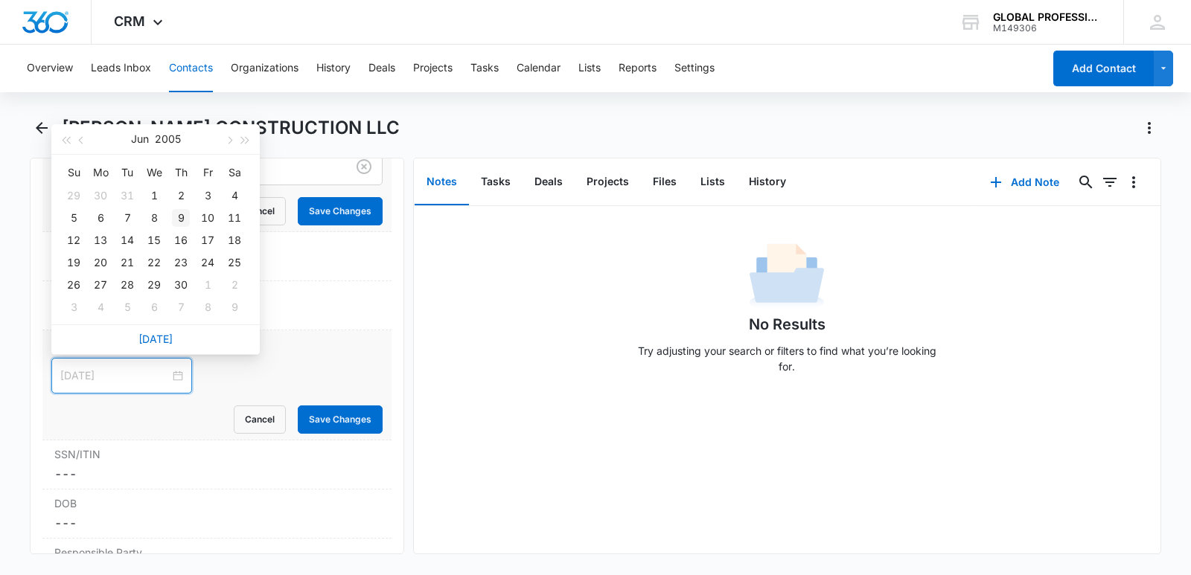
type input "[DATE]"
click at [185, 219] on div "9" at bounding box center [181, 218] width 18 height 18
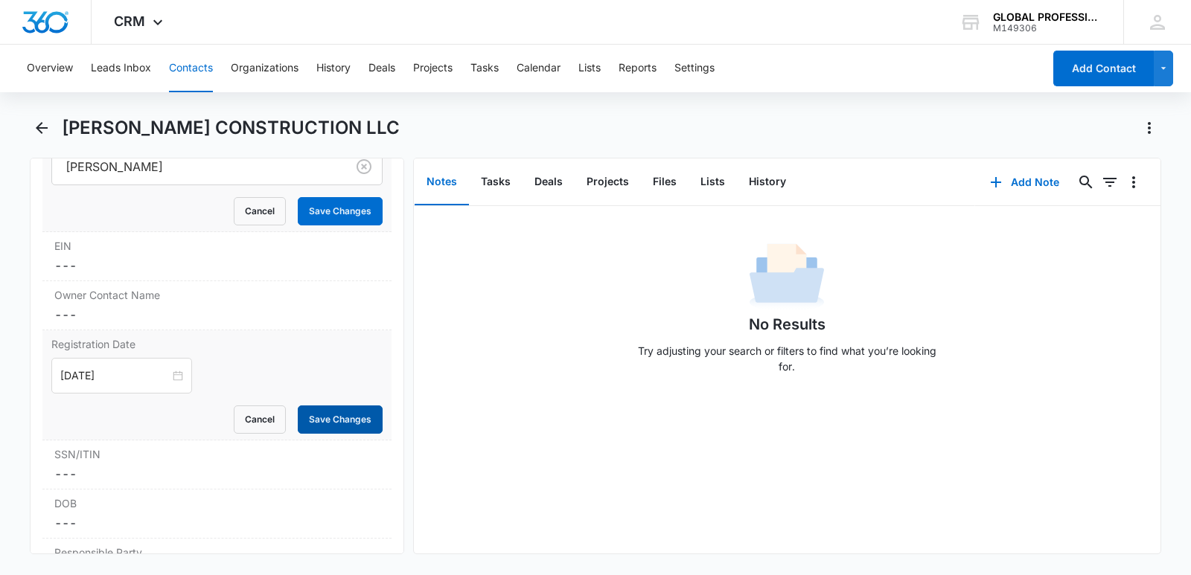
click at [320, 420] on button "Save Changes" at bounding box center [340, 420] width 85 height 28
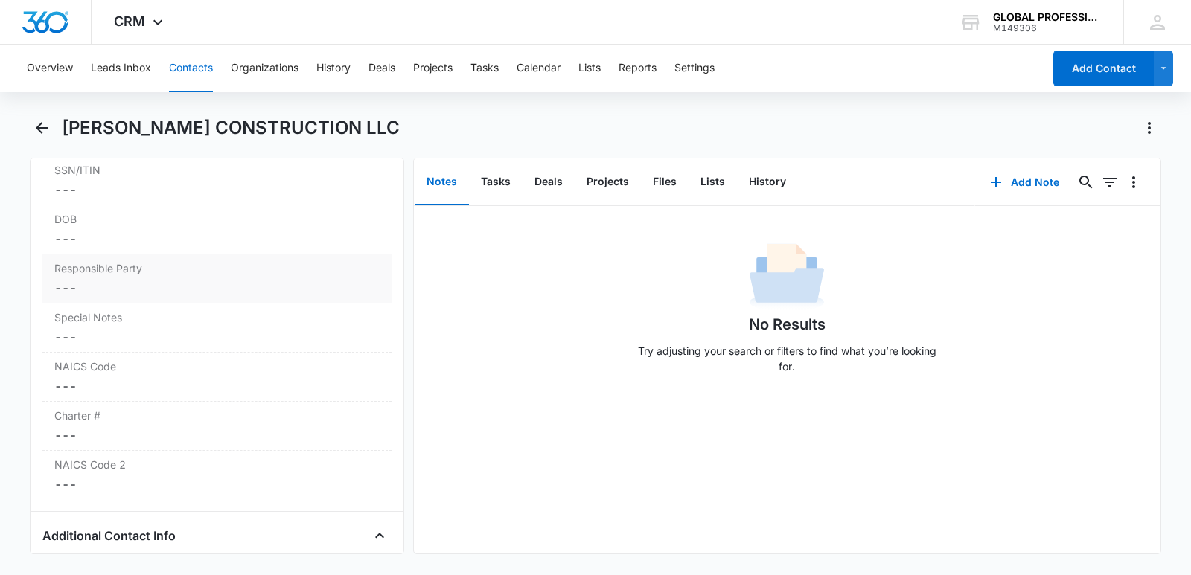
click at [101, 325] on label "Special Notes" at bounding box center [216, 318] width 325 height 16
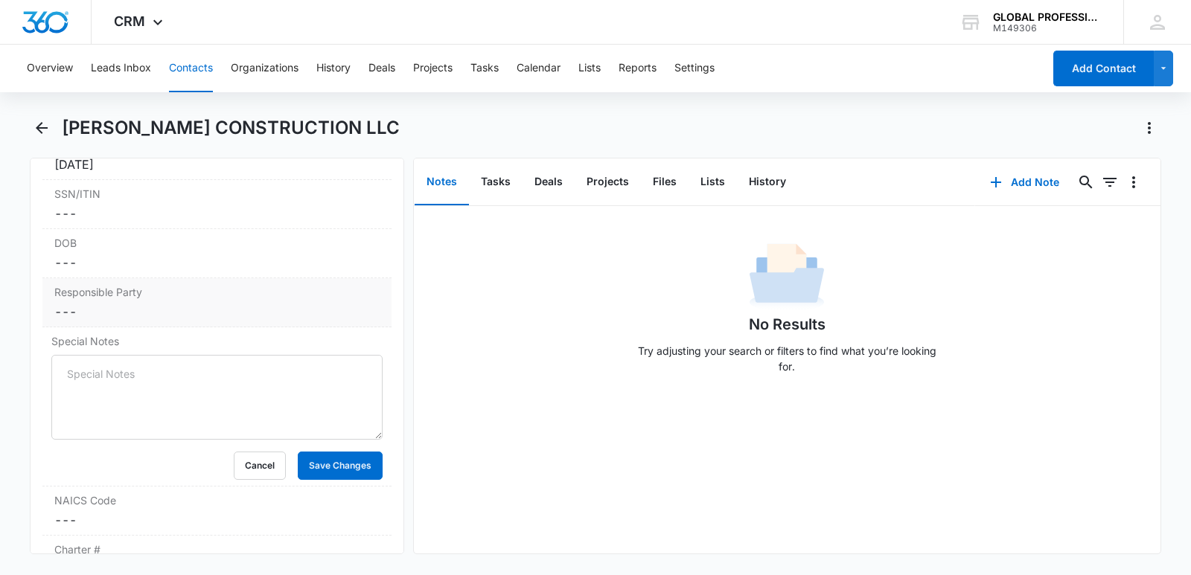
click at [105, 296] on label "Responsible Party" at bounding box center [216, 292] width 325 height 16
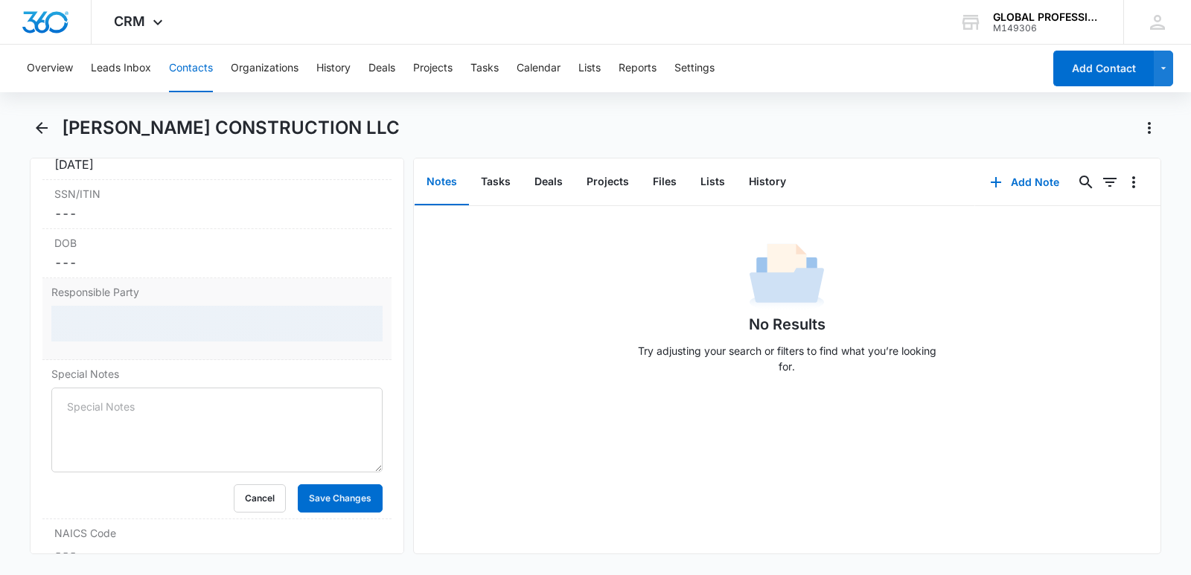
click at [71, 322] on div at bounding box center [216, 324] width 331 height 36
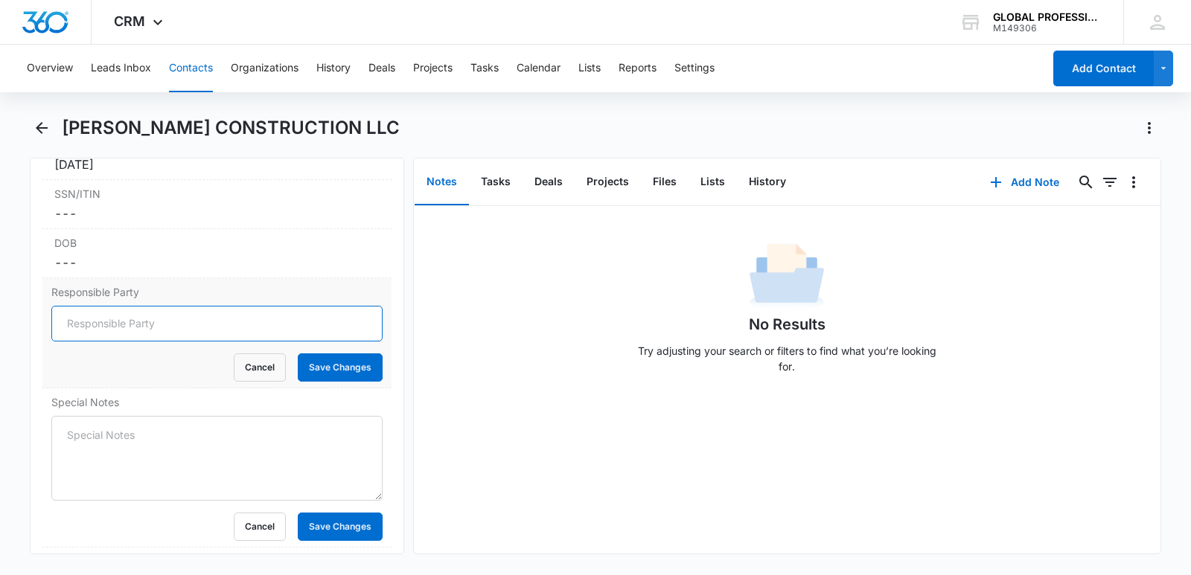
click at [71, 322] on input "Responsible Party" at bounding box center [216, 324] width 331 height 36
type input "[PERSON_NAME]"
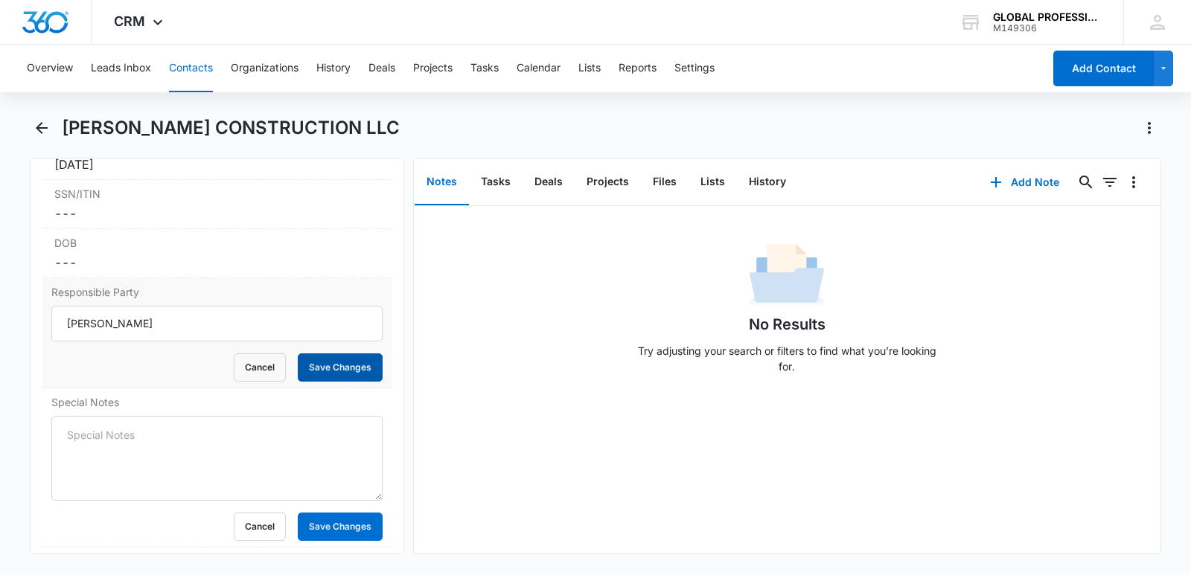
click at [315, 366] on button "Save Changes" at bounding box center [340, 368] width 85 height 28
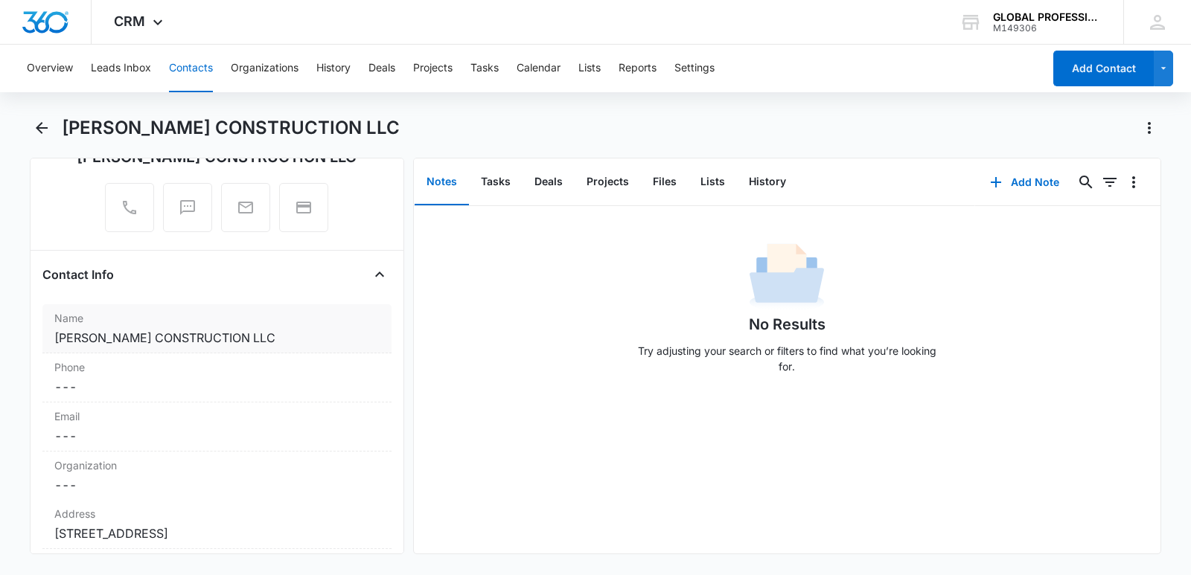
scroll to position [149, 0]
click at [1045, 184] on button "Add Note" at bounding box center [1024, 183] width 99 height 36
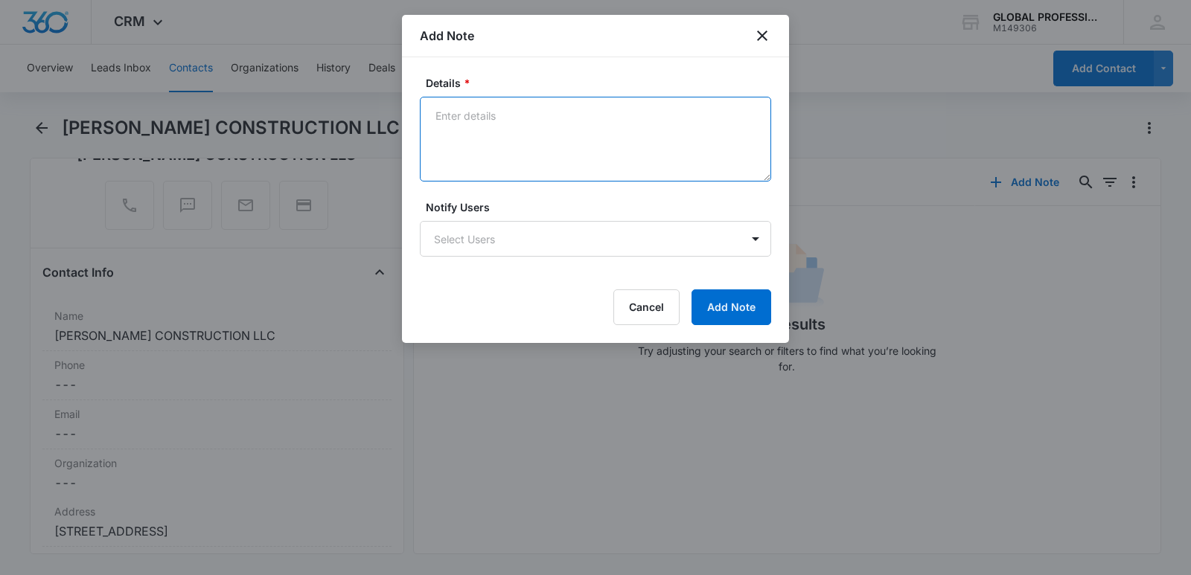
click at [542, 121] on textarea "Details *" at bounding box center [595, 139] width 351 height 85
click at [520, 119] on textarea "Cliente NUevo , Bookkeeping a partir de [DATE]." at bounding box center [595, 139] width 351 height 85
type textarea "Cliente NUevo , Se hará Bookkeeping a partir de [DATE]."
click at [471, 233] on body "CRM Apps Reputation Websites Forms CRM Email Ads Intelligence Brand Settings AI…" at bounding box center [595, 287] width 1191 height 575
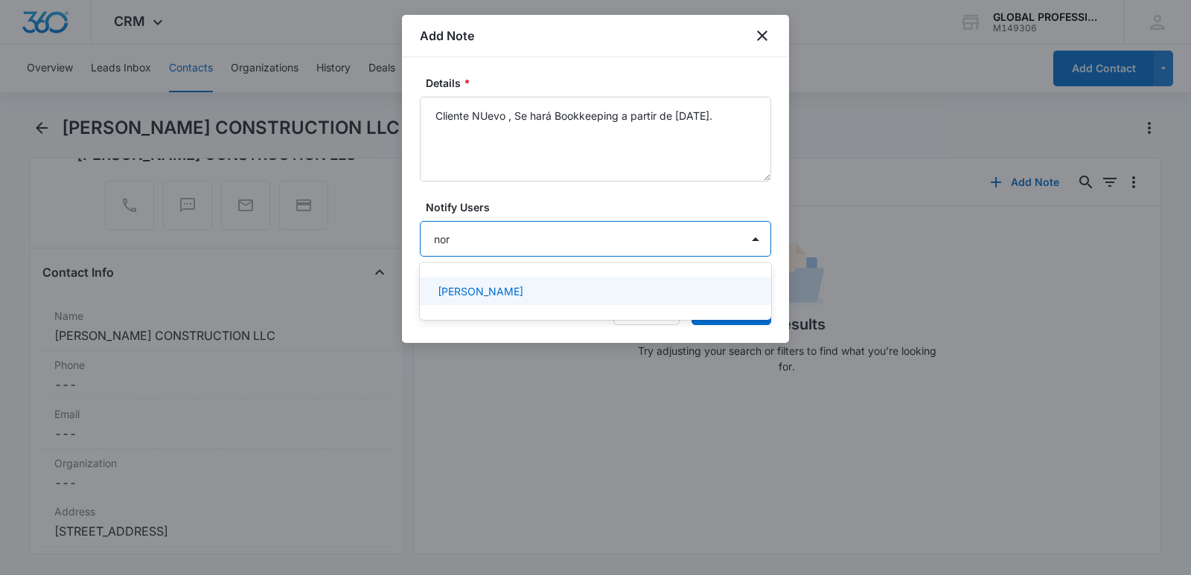
type input "norm"
click at [465, 293] on p "[PERSON_NAME]" at bounding box center [481, 292] width 86 height 16
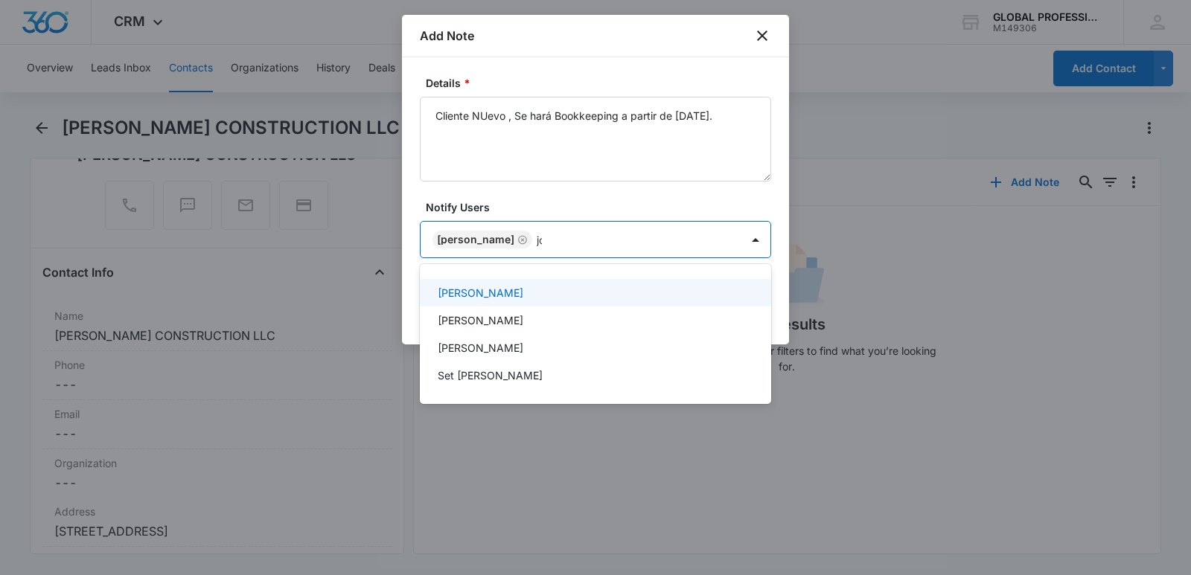
type input "[PERSON_NAME]"
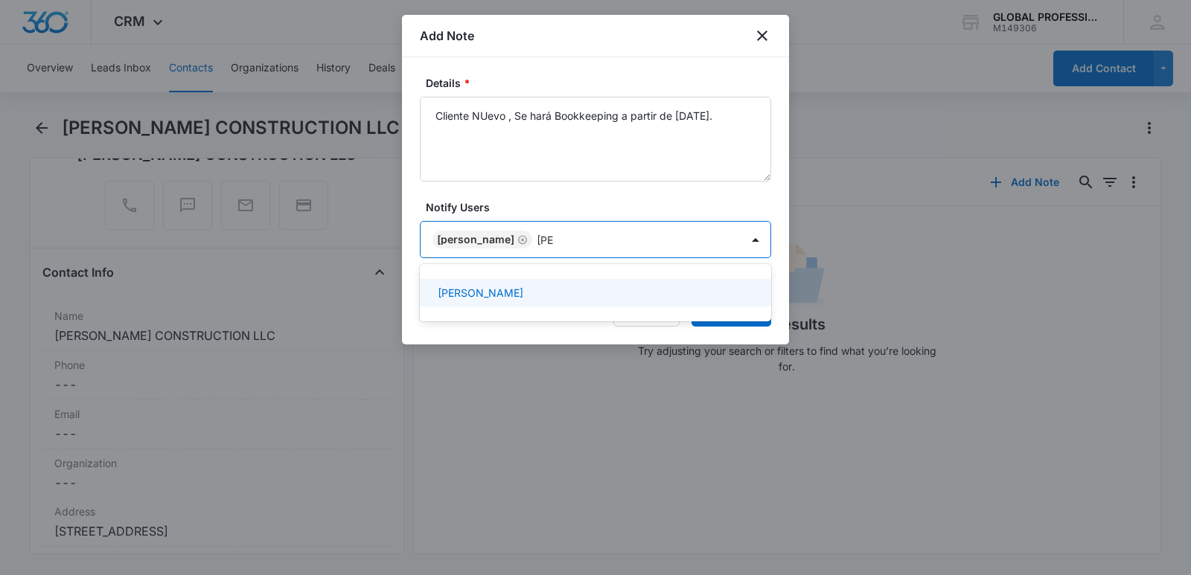
click at [465, 293] on p "[PERSON_NAME]" at bounding box center [481, 293] width 86 height 16
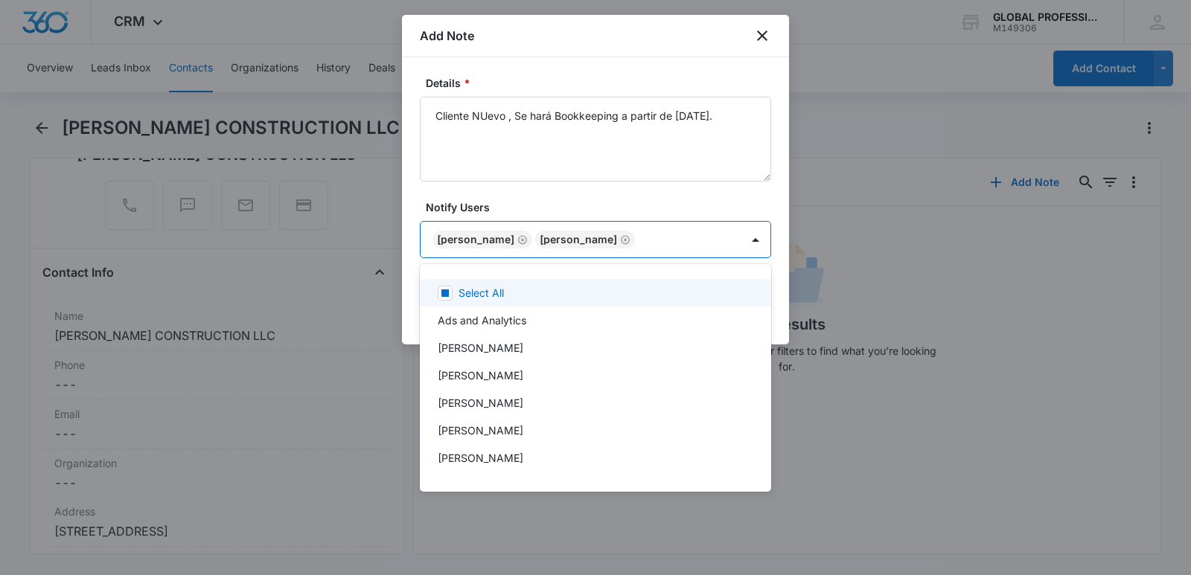
click at [754, 116] on div at bounding box center [595, 287] width 1191 height 575
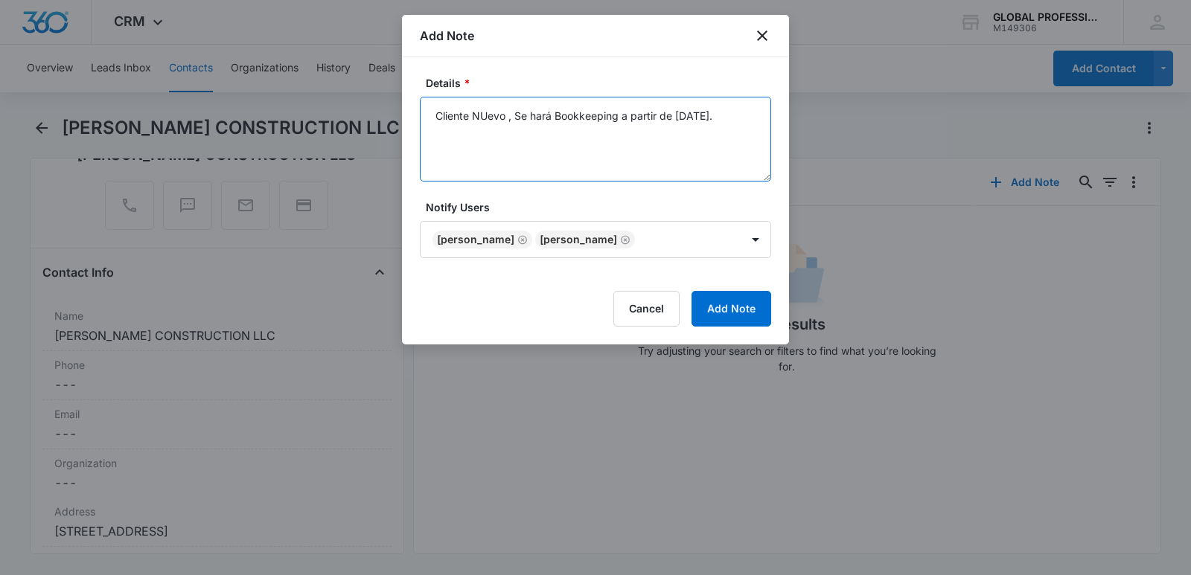
click at [758, 118] on textarea "Cliente NUevo , Se hará Bookkeeping a partir de [DATE]." at bounding box center [595, 139] width 351 height 85
type textarea "Cliente NUevo , Se hará Bookkeeping a partir de [DATE].Digitador Asignado [PERS…"
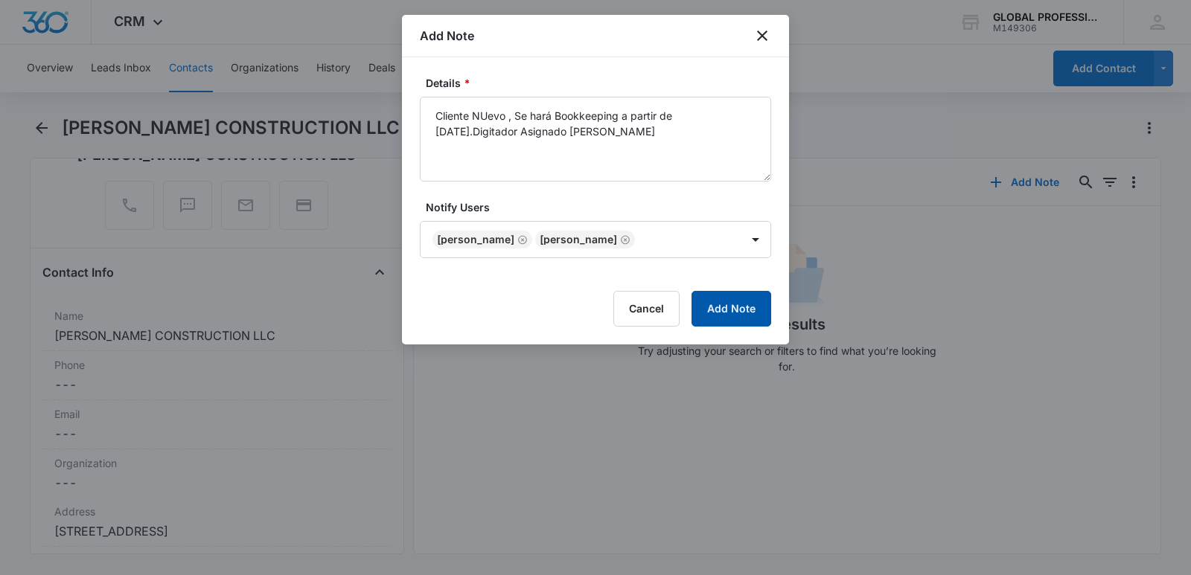
click at [714, 314] on button "Add Note" at bounding box center [732, 309] width 80 height 36
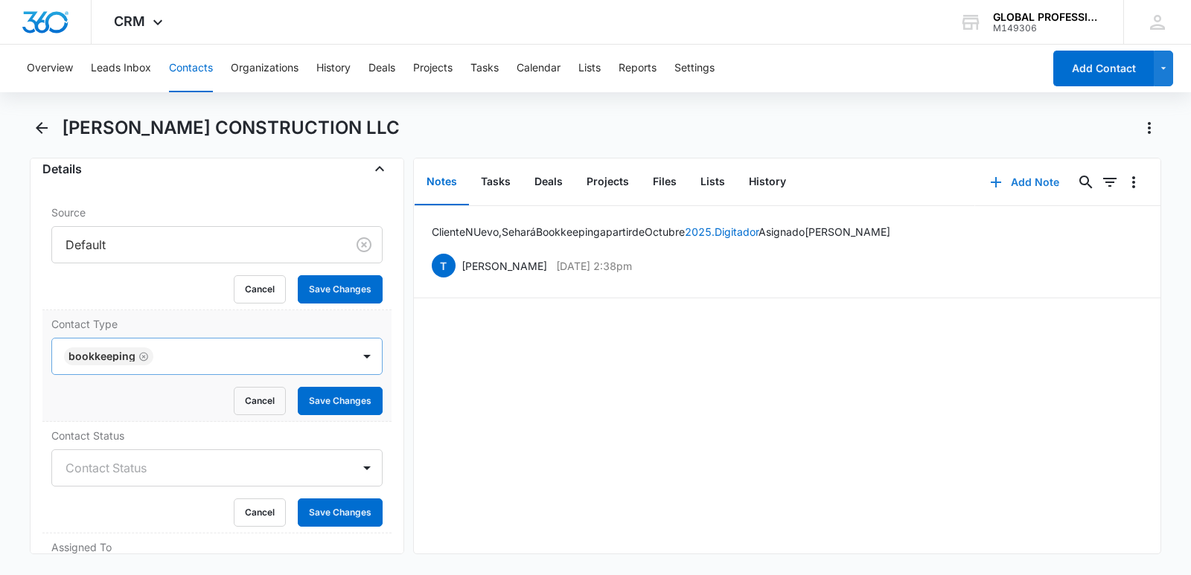
scroll to position [670, 0]
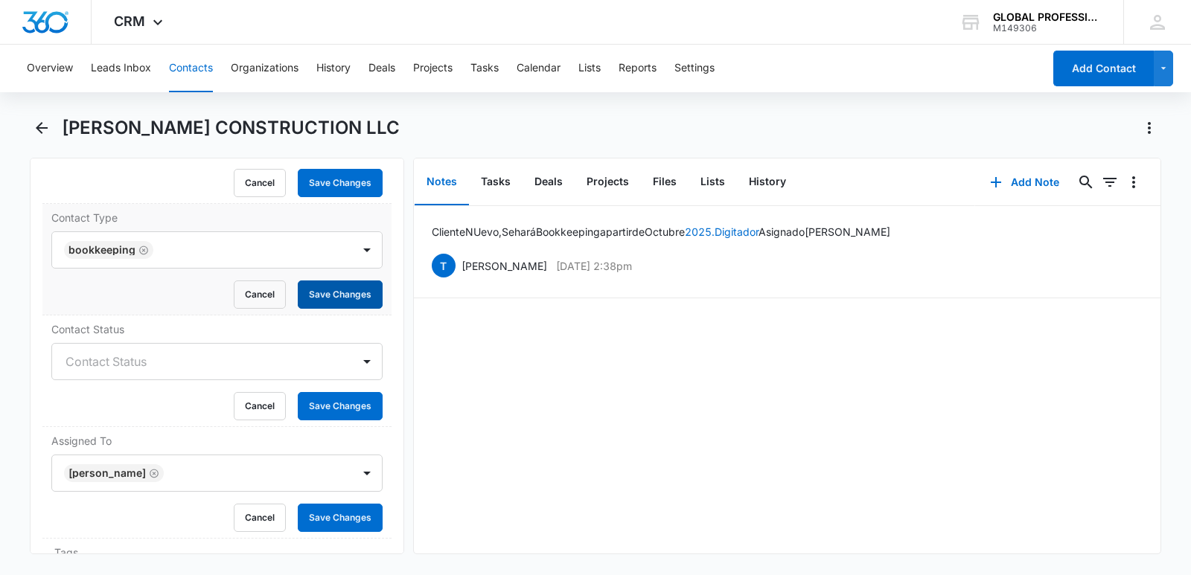
click at [336, 297] on button "Save Changes" at bounding box center [340, 295] width 85 height 28
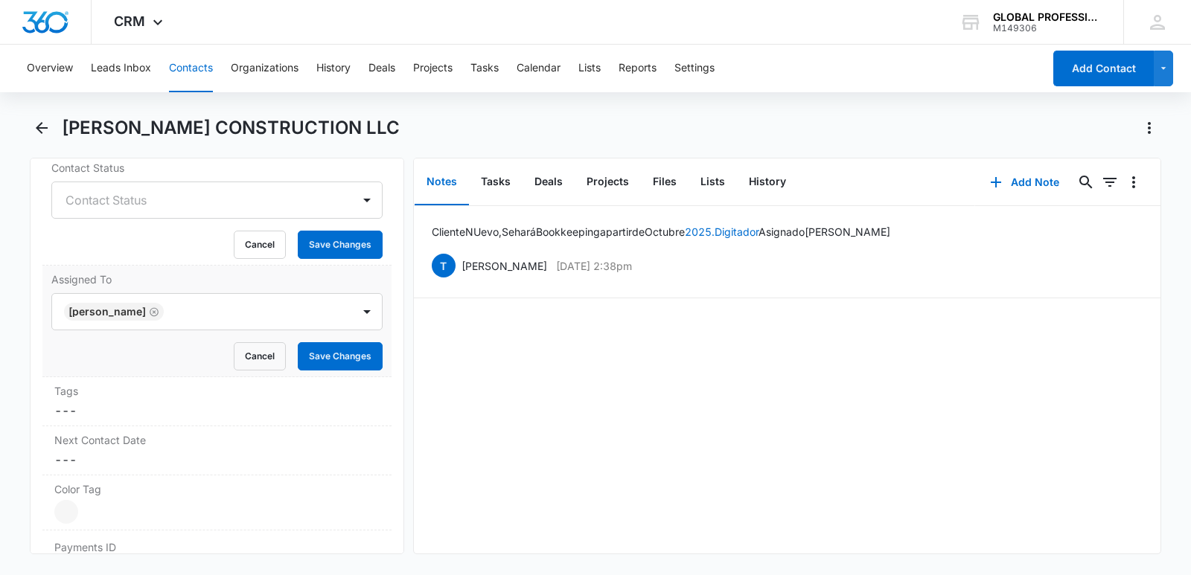
scroll to position [893, 0]
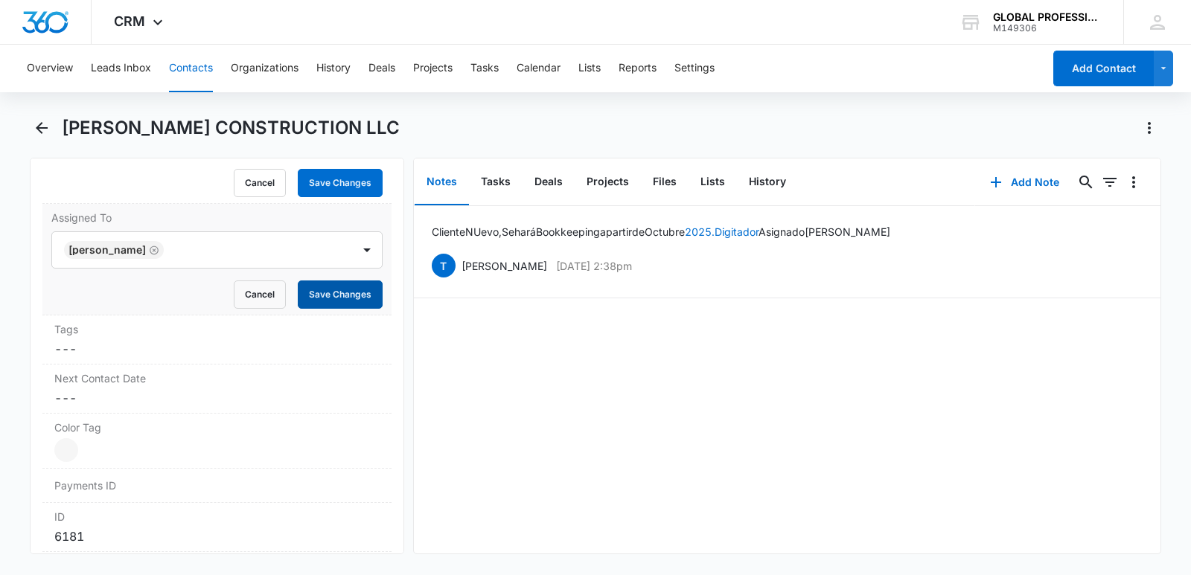
click at [335, 287] on button "Save Changes" at bounding box center [340, 295] width 85 height 28
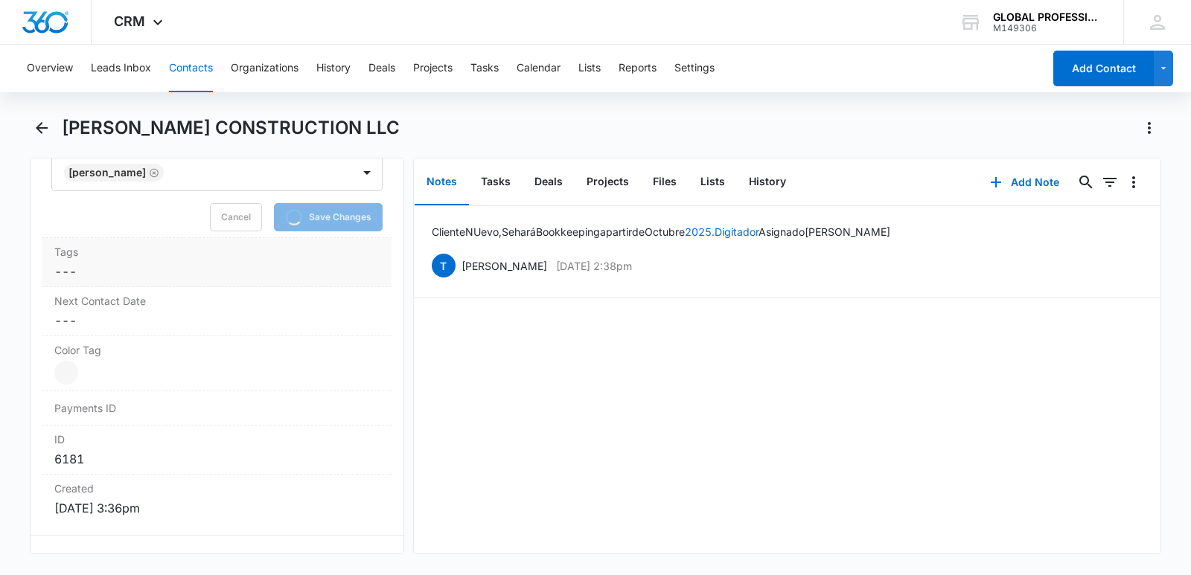
scroll to position [1266, 0]
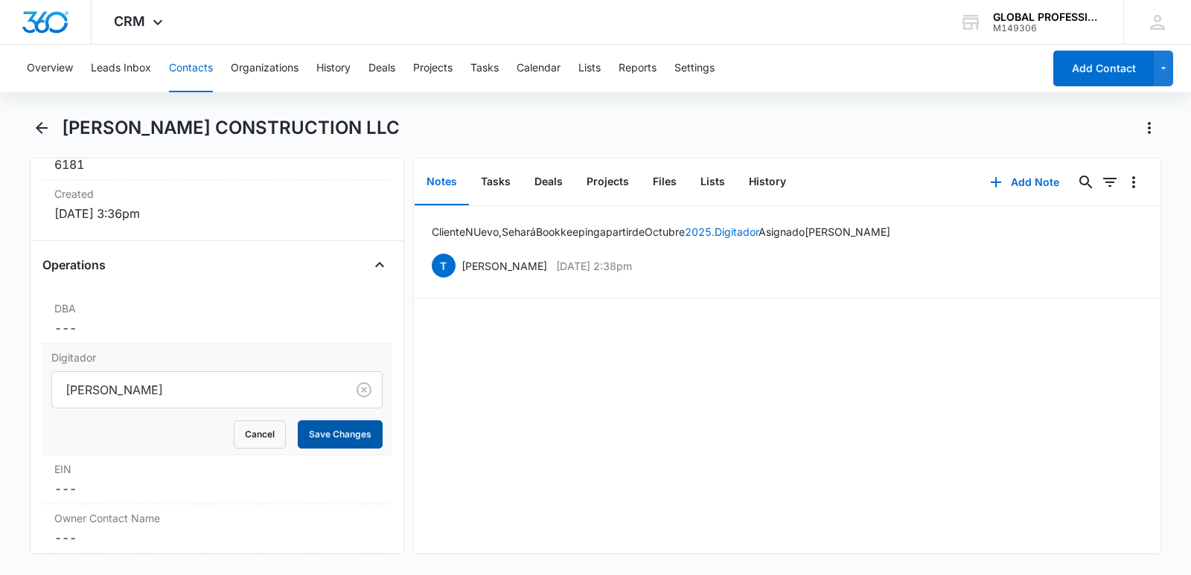
click at [334, 428] on button "Save Changes" at bounding box center [340, 435] width 85 height 28
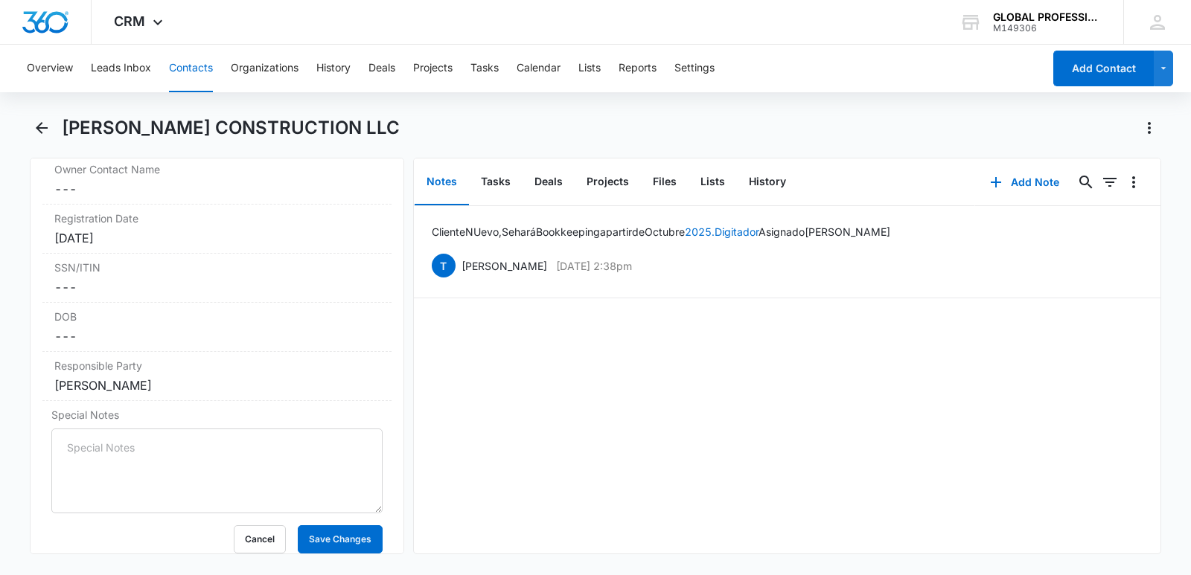
scroll to position [1724, 0]
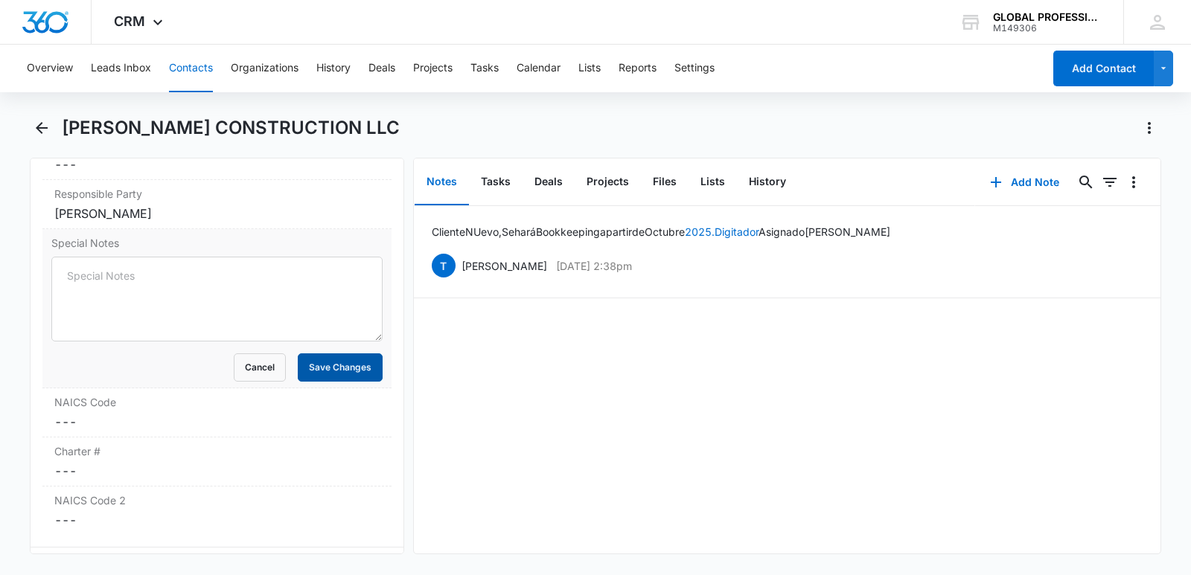
click at [314, 372] on button "Save Changes" at bounding box center [340, 368] width 85 height 28
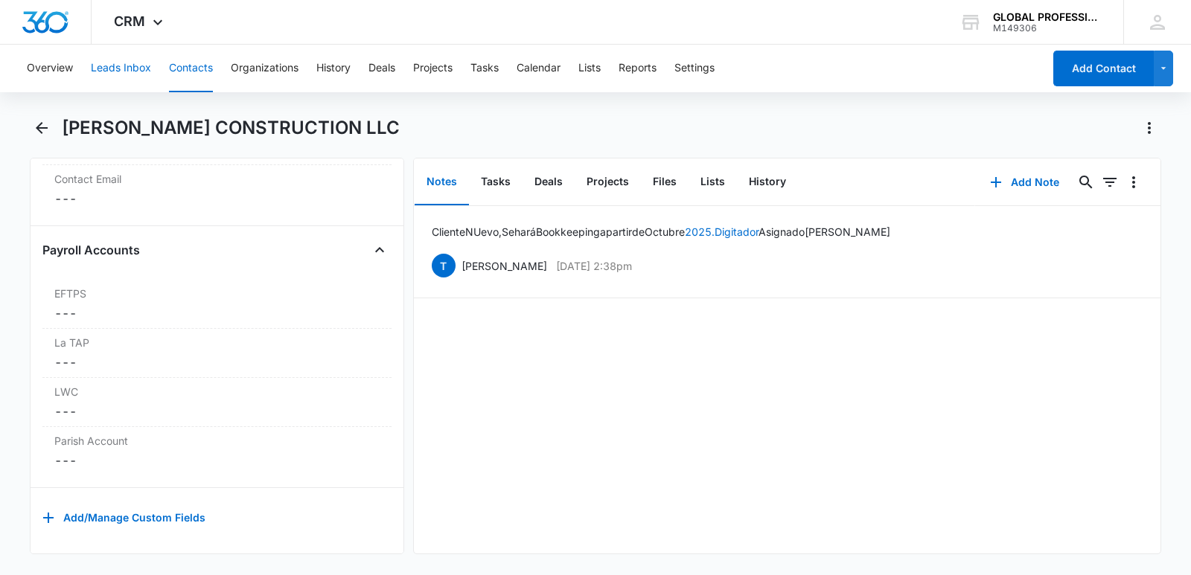
click at [140, 64] on button "Leads Inbox" at bounding box center [121, 69] width 60 height 48
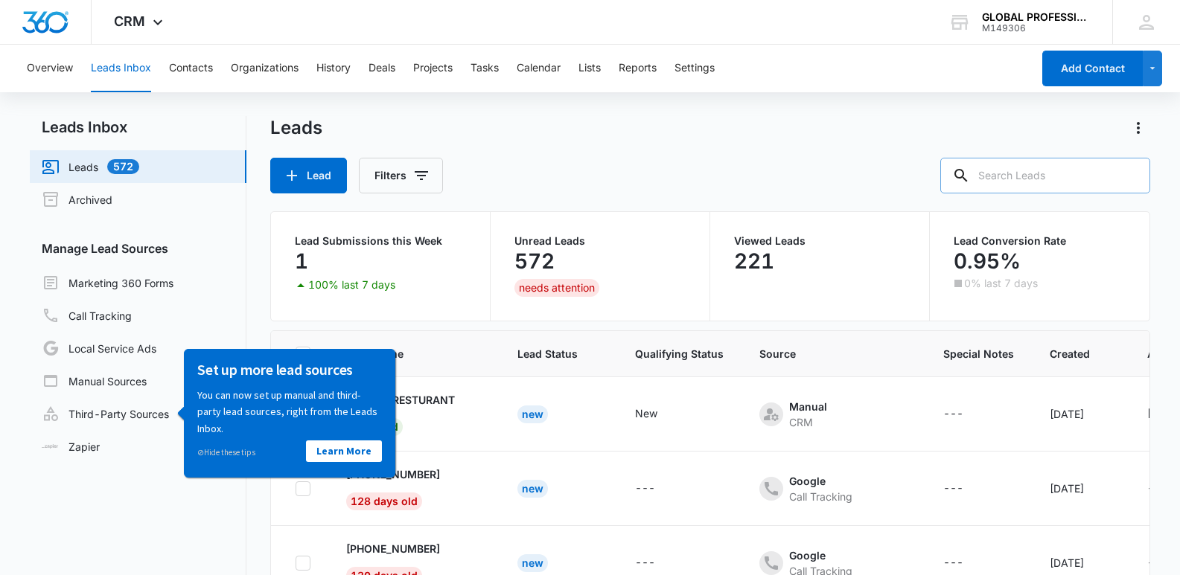
click at [1038, 174] on input "text" at bounding box center [1045, 176] width 210 height 36
